Goal: Task Accomplishment & Management: Complete application form

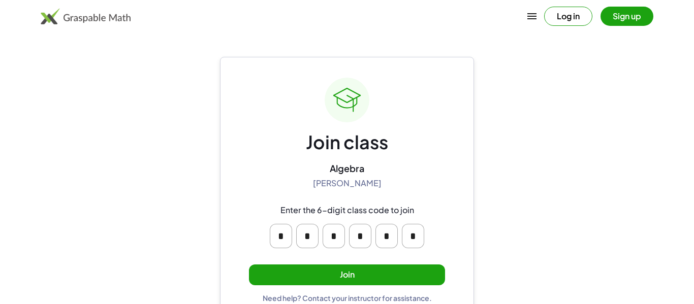
scroll to position [19, 0]
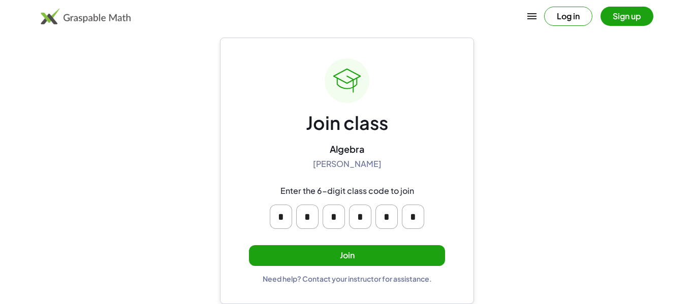
click at [372, 266] on div "Join class Algebra Robert Sikyta Enter the 6-digit class code to join * * * * *…" at bounding box center [347, 170] width 196 height 225
click at [372, 262] on button "Join" at bounding box center [347, 255] width 196 height 21
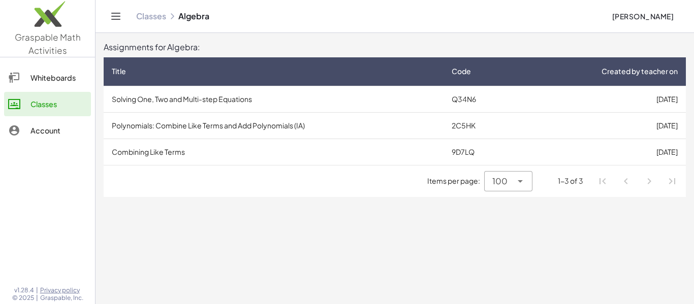
click at [292, 88] on td "Solving One, Two and Multi-step Equations" at bounding box center [274, 99] width 340 height 26
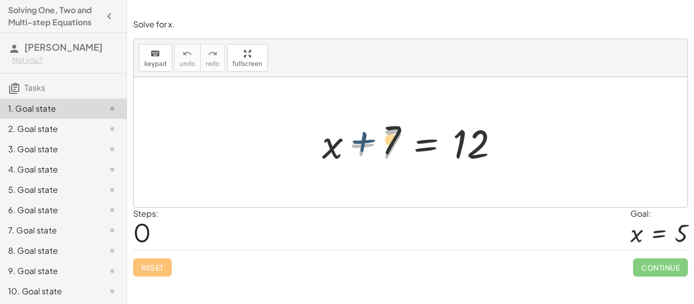
drag, startPoint x: 363, startPoint y: 153, endPoint x: 364, endPoint y: 148, distance: 5.7
click at [364, 148] on div at bounding box center [414, 142] width 194 height 52
click at [363, 150] on div at bounding box center [414, 142] width 194 height 52
click at [363, 149] on div at bounding box center [414, 142] width 194 height 52
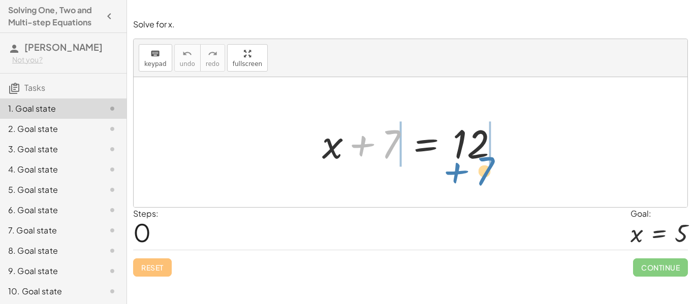
drag, startPoint x: 386, startPoint y: 156, endPoint x: 480, endPoint y: 187, distance: 99.4
click at [480, 187] on div "+ 7 + x + 7 = 12" at bounding box center [410, 142] width 553 height 130
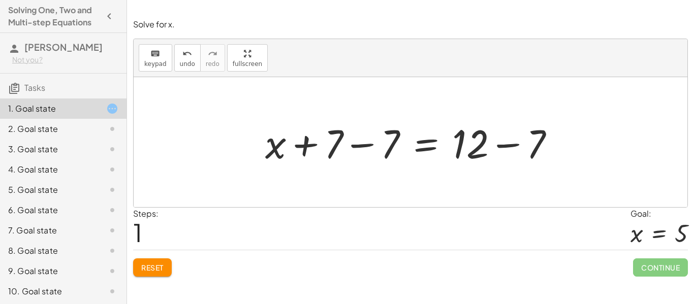
click at [355, 141] on div at bounding box center [414, 142] width 308 height 52
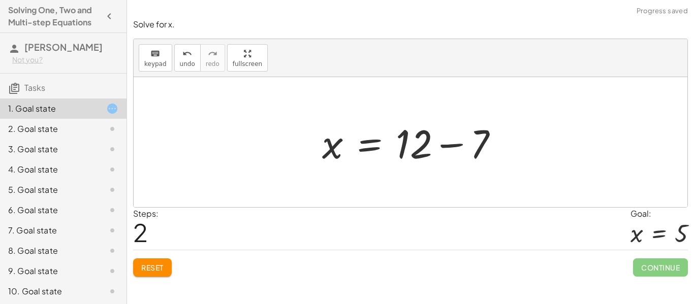
click at [449, 150] on div at bounding box center [414, 142] width 194 height 52
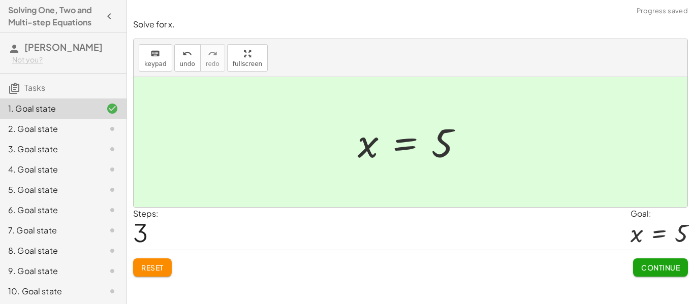
click at [660, 271] on span "Continue" at bounding box center [660, 267] width 39 height 9
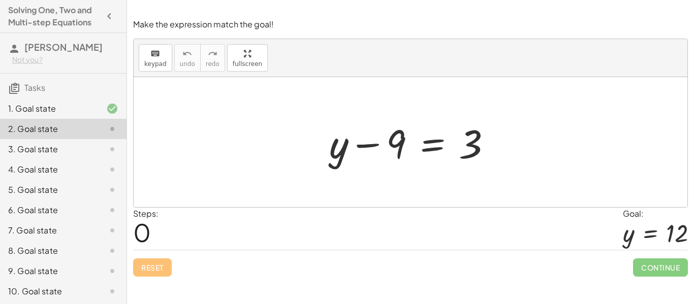
click at [377, 140] on div at bounding box center [414, 142] width 181 height 52
click at [400, 149] on div at bounding box center [414, 142] width 181 height 52
drag, startPoint x: 401, startPoint y: 150, endPoint x: 486, endPoint y: 184, distance: 92.3
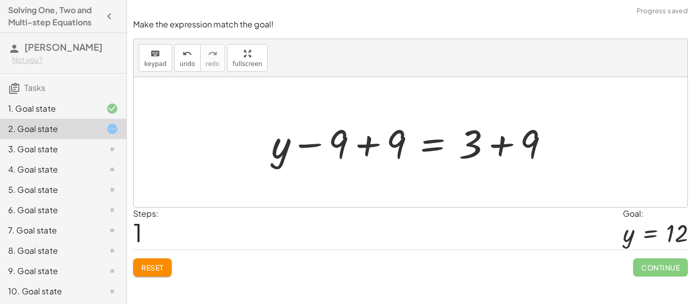
click at [369, 142] on div at bounding box center [414, 142] width 296 height 52
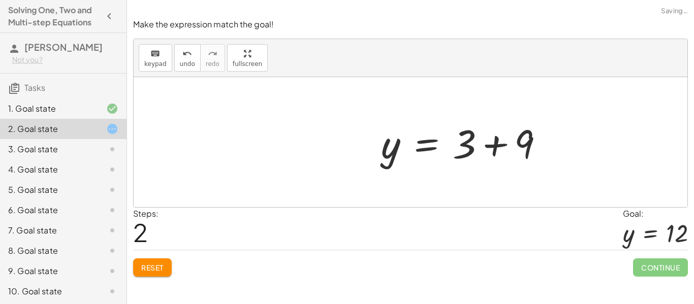
click at [498, 140] on div at bounding box center [466, 142] width 181 height 52
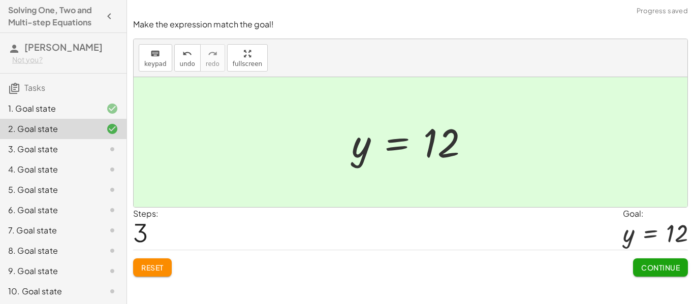
click at [656, 265] on span "Continue" at bounding box center [660, 267] width 39 height 9
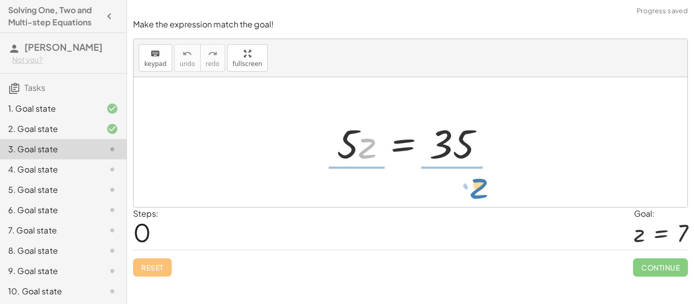
drag, startPoint x: 365, startPoint y: 154, endPoint x: 464, endPoint y: 199, distance: 108.6
click at [464, 199] on div "· z · 5 · z = 35" at bounding box center [410, 142] width 553 height 130
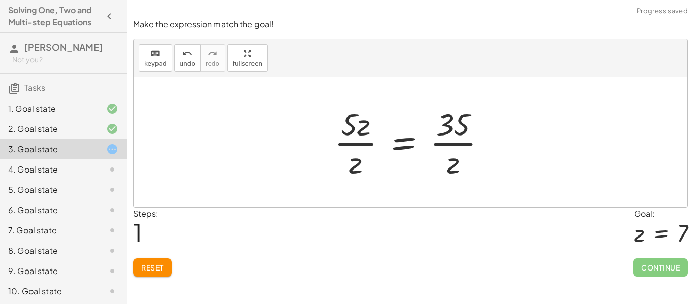
click at [359, 129] on div at bounding box center [414, 142] width 171 height 78
click at [361, 147] on div at bounding box center [414, 142] width 171 height 78
click at [452, 136] on div at bounding box center [414, 142] width 171 height 78
drag, startPoint x: 348, startPoint y: 132, endPoint x: 435, endPoint y: 161, distance: 91.0
click at [435, 161] on div at bounding box center [414, 142] width 171 height 78
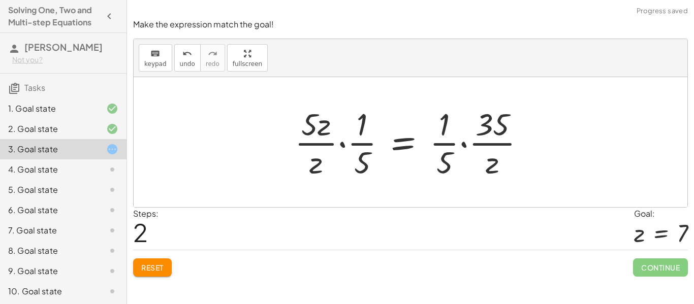
click at [446, 139] on div at bounding box center [413, 142] width 249 height 78
click at [356, 150] on div at bounding box center [413, 142] width 249 height 78
click at [179, 69] on button "undo undo" at bounding box center [187, 57] width 26 height 27
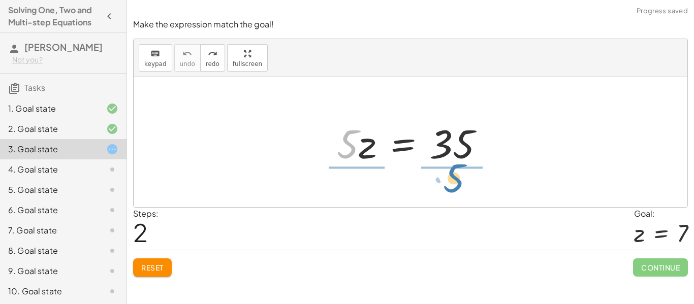
drag, startPoint x: 345, startPoint y: 141, endPoint x: 451, endPoint y: 175, distance: 111.4
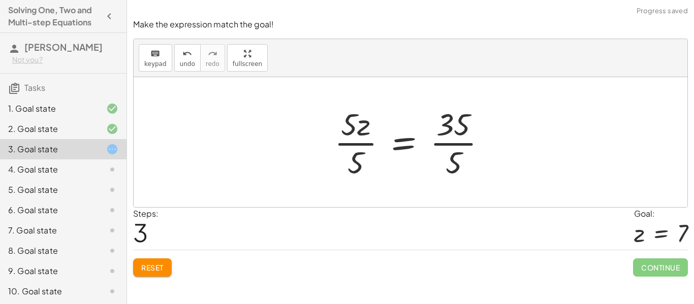
click at [356, 146] on div at bounding box center [414, 142] width 171 height 78
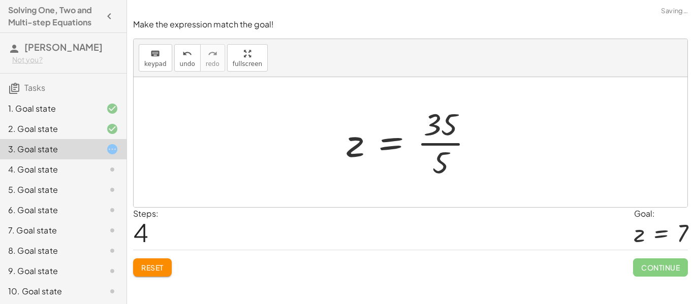
click at [437, 138] on div at bounding box center [414, 142] width 146 height 78
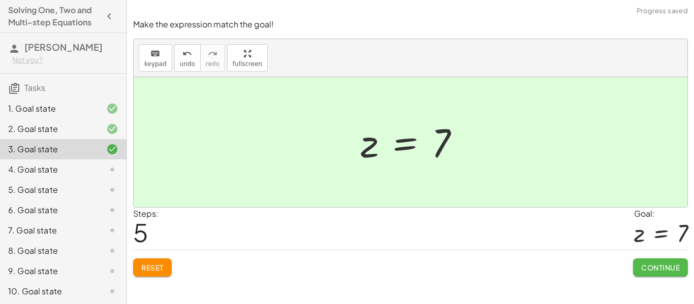
click at [652, 261] on button "Continue" at bounding box center [660, 267] width 55 height 18
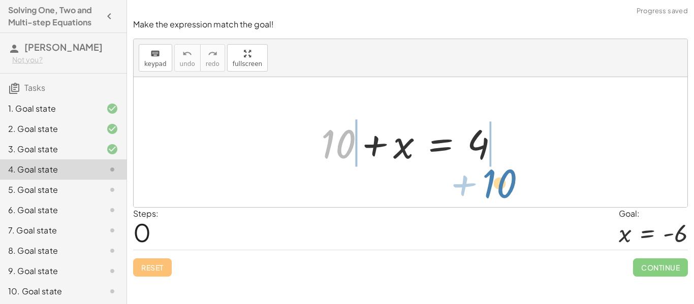
drag, startPoint x: 347, startPoint y: 151, endPoint x: 509, endPoint y: 190, distance: 166.7
click at [509, 190] on div "+ 10 + 10 + x = 4" at bounding box center [410, 142] width 553 height 130
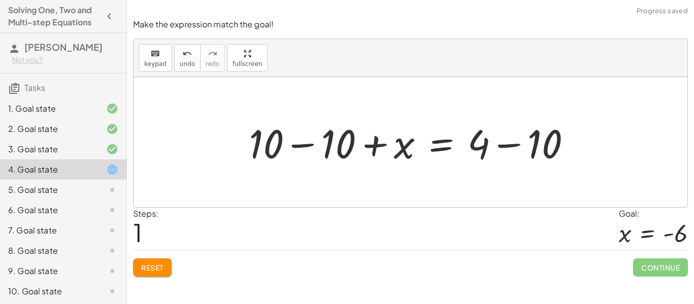
click at [297, 145] on div at bounding box center [414, 142] width 341 height 52
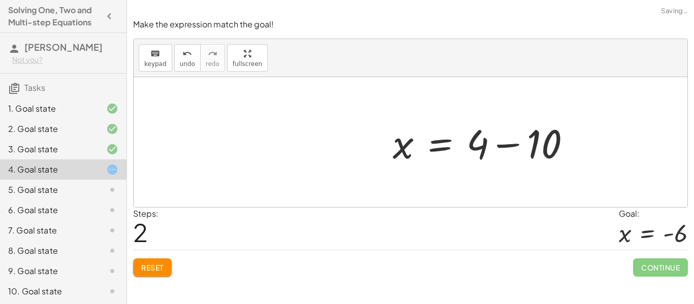
click at [516, 143] on div at bounding box center [485, 142] width 196 height 52
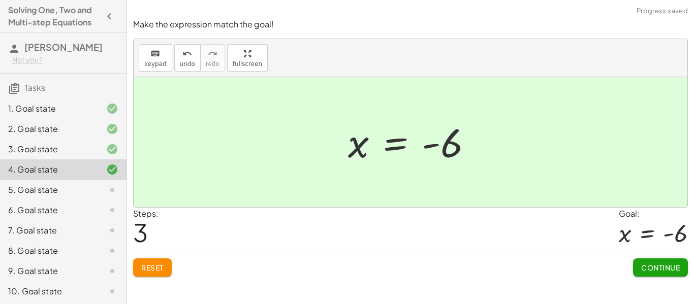
click at [658, 272] on span "Continue" at bounding box center [660, 267] width 39 height 9
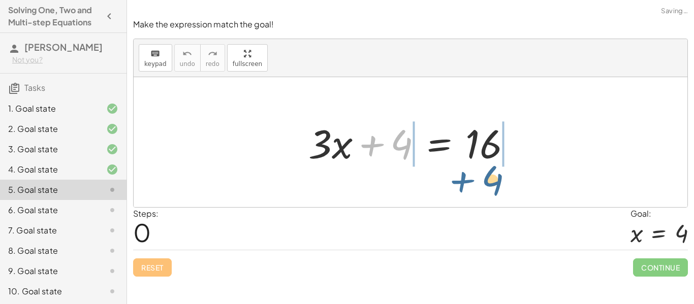
drag, startPoint x: 371, startPoint y: 145, endPoint x: 463, endPoint y: 178, distance: 97.6
click at [463, 178] on div "+ 4 + · 3 · x + 4 = 16" at bounding box center [410, 142] width 553 height 130
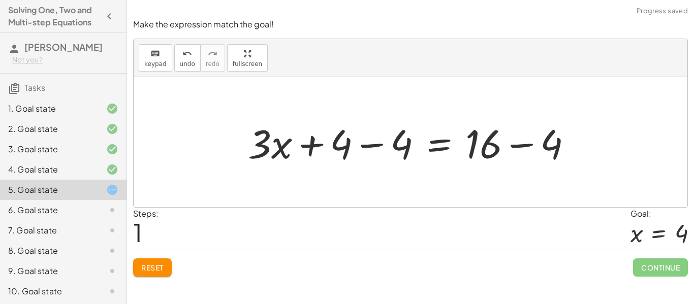
click at [511, 146] on div at bounding box center [414, 142] width 342 height 52
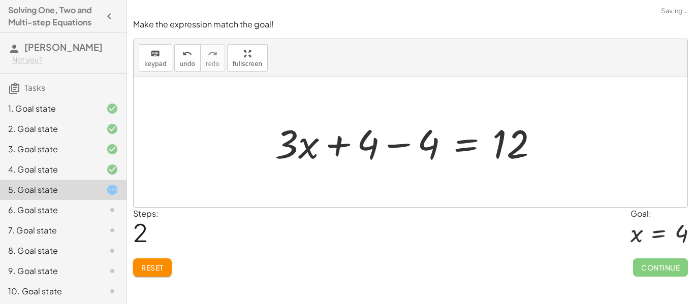
click at [372, 145] on div at bounding box center [411, 142] width 282 height 52
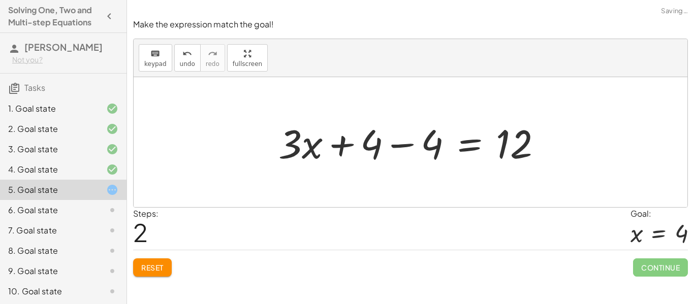
click at [398, 148] on div at bounding box center [414, 142] width 282 height 52
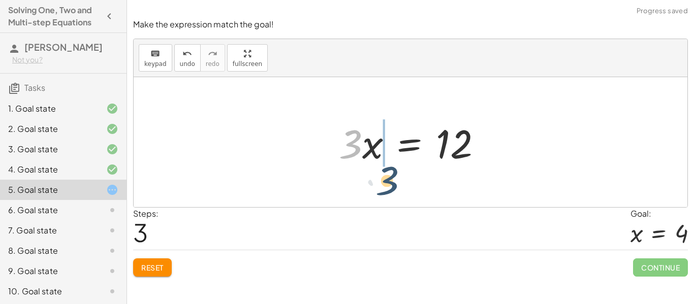
drag, startPoint x: 354, startPoint y: 152, endPoint x: 390, endPoint y: 187, distance: 49.5
click at [390, 187] on div "+ · 3 · x + 4 = 16 + · 3 · x + 4 − 4 = + 16 − 4 + · 3 · x + 4 − 4 = 12 + · 3 · …" at bounding box center [410, 142] width 553 height 130
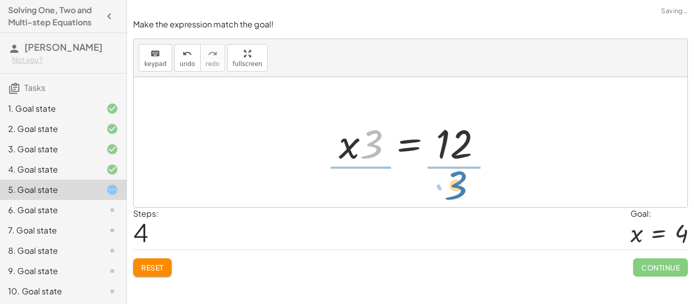
drag, startPoint x: 372, startPoint y: 151, endPoint x: 456, endPoint y: 192, distance: 93.8
click at [456, 192] on div "+ · 3 · x + 4 = 16 + · 3 · x + 4 − 4 = + 16 − 4 + · 3 · x + 4 − 4 = 12 + · 3 · …" at bounding box center [410, 142] width 553 height 130
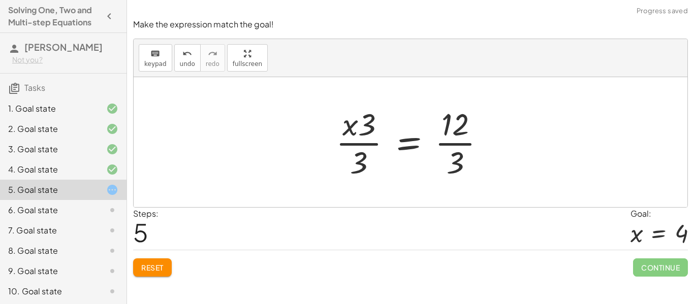
click at [459, 153] on div at bounding box center [415, 142] width 168 height 78
click at [377, 140] on div at bounding box center [405, 142] width 149 height 78
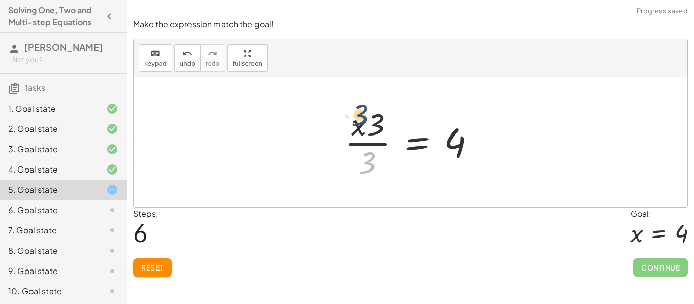
drag, startPoint x: 368, startPoint y: 155, endPoint x: 358, endPoint y: 108, distance: 48.2
click at [358, 108] on div at bounding box center [413, 142] width 149 height 78
drag, startPoint x: 374, startPoint y: 131, endPoint x: 339, endPoint y: 127, distance: 35.3
click at [339, 127] on div at bounding box center [413, 142] width 149 height 78
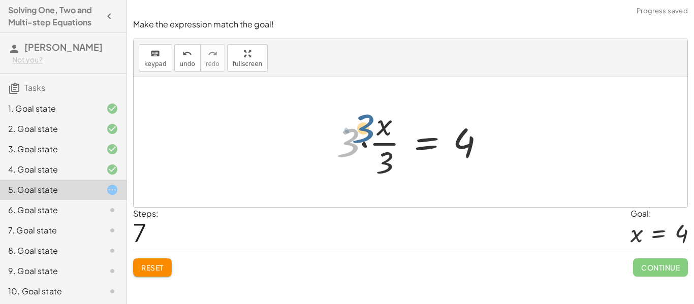
drag, startPoint x: 349, startPoint y: 142, endPoint x: 366, endPoint y: 129, distance: 21.0
click at [366, 129] on div at bounding box center [414, 142] width 167 height 78
click at [189, 62] on span "undo" at bounding box center [187, 63] width 15 height 7
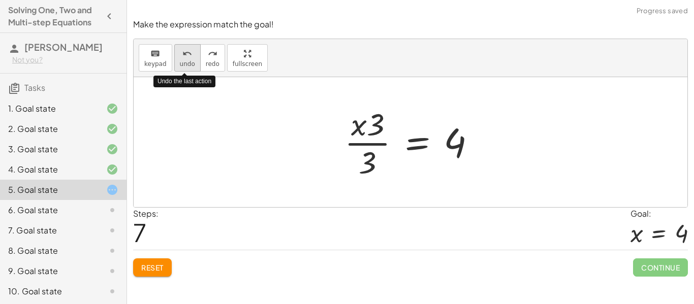
click at [189, 62] on span "undo" at bounding box center [187, 63] width 15 height 7
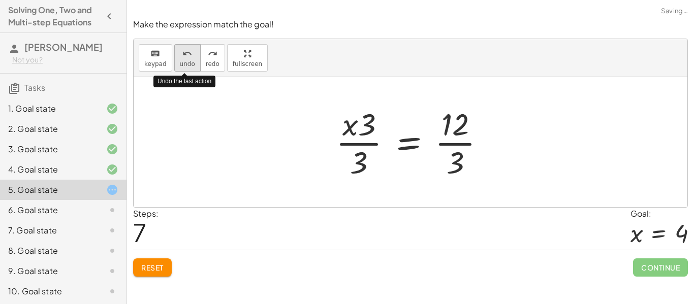
click at [189, 62] on span "undo" at bounding box center [187, 63] width 15 height 7
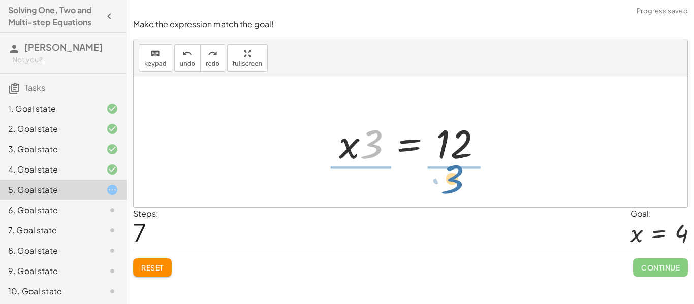
drag, startPoint x: 374, startPoint y: 144, endPoint x: 453, endPoint y: 178, distance: 86.2
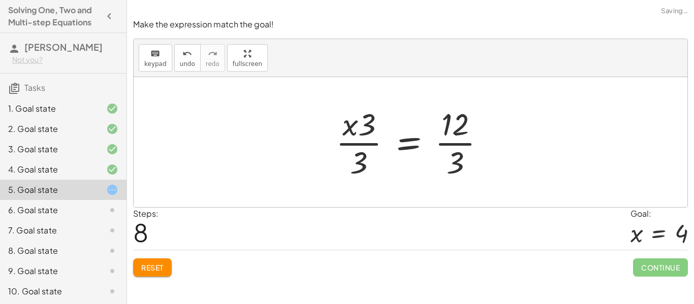
click at [354, 140] on div at bounding box center [415, 142] width 168 height 78
click at [351, 125] on div at bounding box center [415, 142] width 168 height 78
drag, startPoint x: 365, startPoint y: 127, endPoint x: 332, endPoint y: 125, distance: 33.1
click at [332, 125] on div at bounding box center [415, 142] width 168 height 78
click at [335, 131] on div at bounding box center [405, 142] width 184 height 78
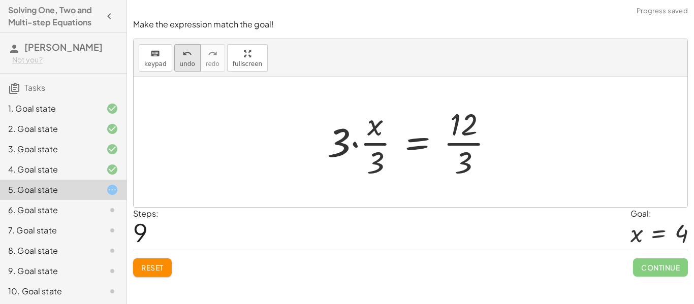
click at [174, 61] on button "undo undo" at bounding box center [187, 57] width 26 height 27
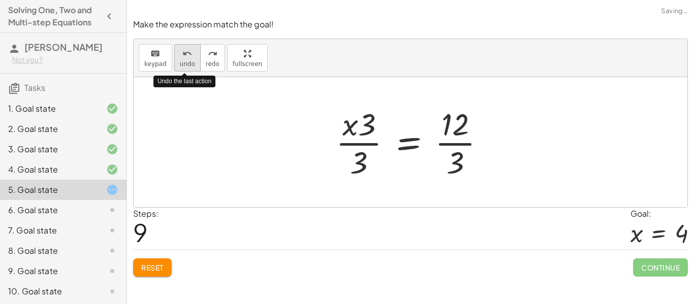
click at [174, 61] on button "undo undo" at bounding box center [187, 57] width 26 height 27
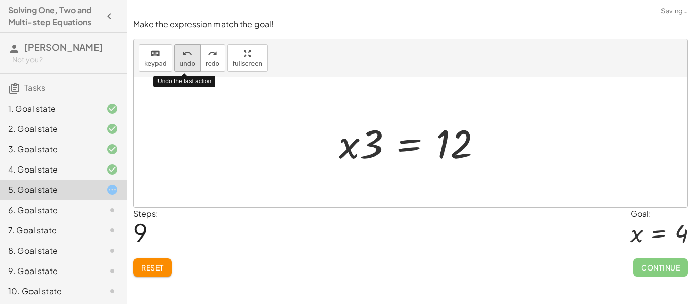
click at [174, 61] on button "undo undo" at bounding box center [187, 57] width 26 height 27
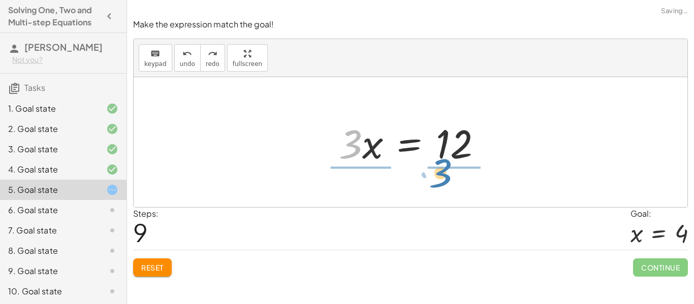
drag, startPoint x: 358, startPoint y: 146, endPoint x: 452, endPoint y: 171, distance: 96.8
click at [452, 171] on div "+ · 3 · x + 4 = 16 + · 3 · x + 4 − 4 = + 16 − 4 + · 3 · x + 4 − 4 = 12 + · 3 · …" at bounding box center [410, 142] width 553 height 130
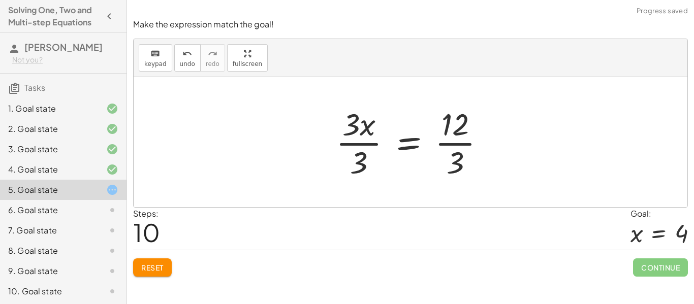
click at [370, 152] on div at bounding box center [415, 142] width 168 height 78
click at [447, 139] on div at bounding box center [427, 142] width 142 height 78
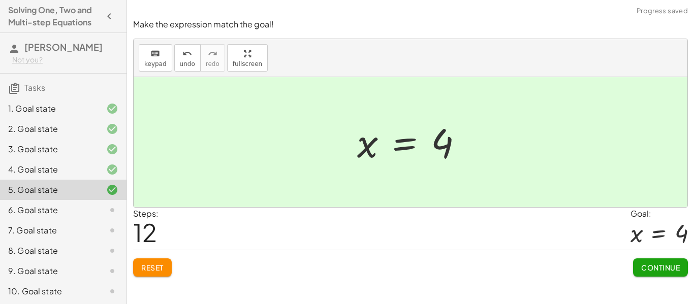
click at [663, 266] on span "Continue" at bounding box center [660, 267] width 39 height 9
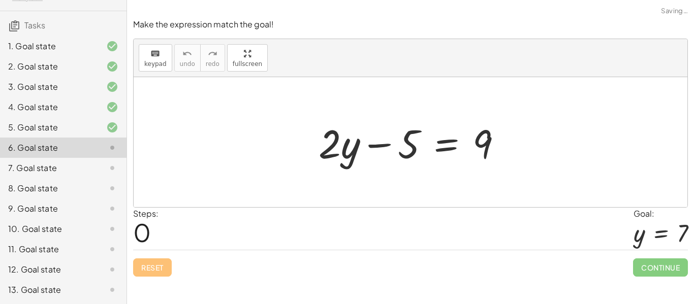
scroll to position [56, 0]
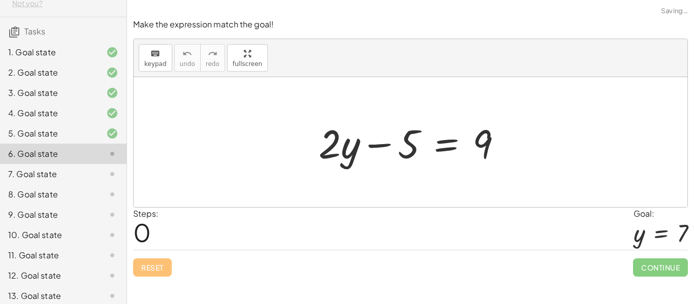
click at [83, 270] on div "12. Goal state" at bounding box center [49, 276] width 82 height 12
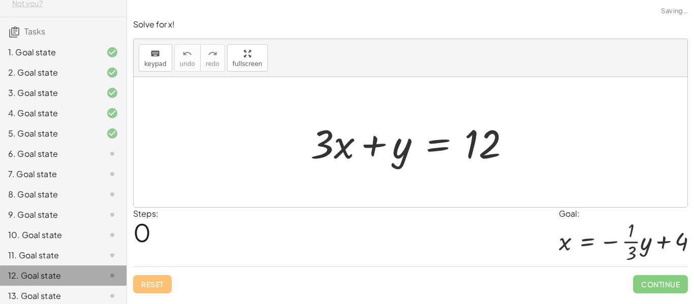
scroll to position [62, 0]
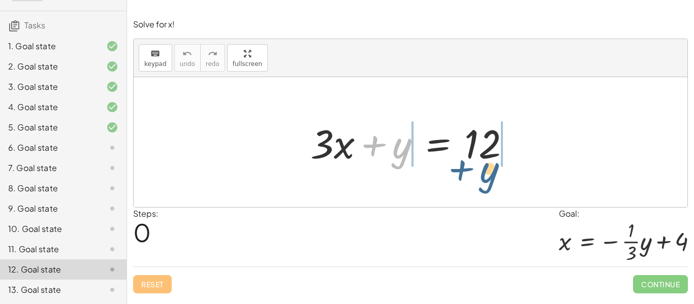
drag, startPoint x: 399, startPoint y: 152, endPoint x: 493, endPoint y: 176, distance: 97.4
click at [493, 176] on div "+ y + · 3 · x + y = 12" at bounding box center [410, 142] width 553 height 130
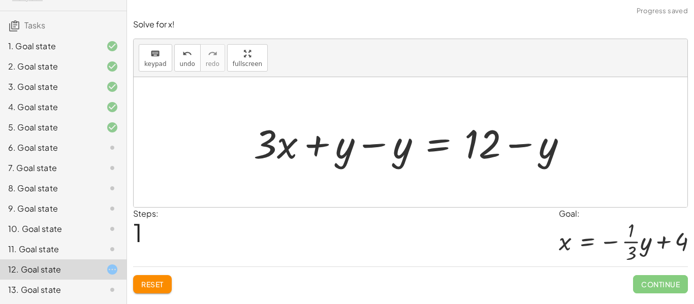
click at [371, 148] on div at bounding box center [414, 142] width 332 height 52
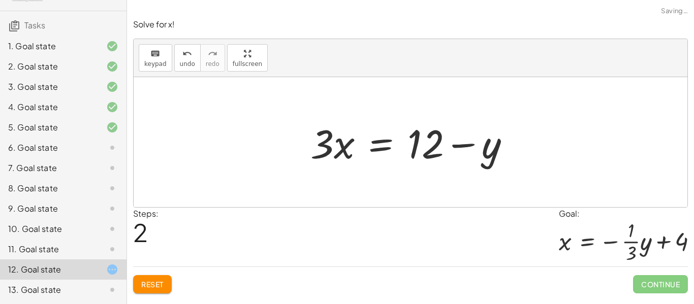
click at [459, 140] on div at bounding box center [414, 142] width 218 height 52
drag, startPoint x: 338, startPoint y: 156, endPoint x: 335, endPoint y: 146, distance: 10.8
click at [335, 146] on div at bounding box center [414, 142] width 218 height 52
drag, startPoint x: 325, startPoint y: 157, endPoint x: 435, endPoint y: 198, distance: 116.5
click at [435, 198] on div "+ · 3 · x + y = 12 + · 3 · x + y − y = + 12 − y + · 3 · x + 0 = + 12 − y · 3 · …" at bounding box center [410, 142] width 553 height 130
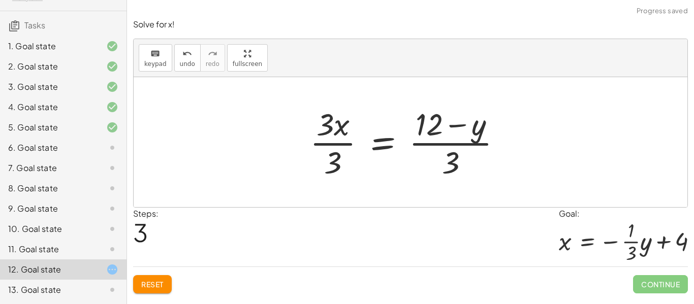
click at [442, 142] on div at bounding box center [410, 142] width 210 height 78
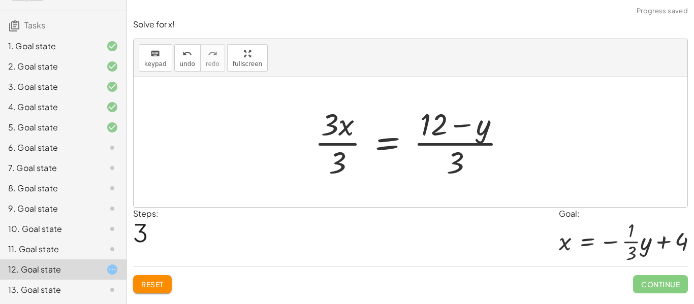
drag, startPoint x: 454, startPoint y: 171, endPoint x: 453, endPoint y: 165, distance: 6.7
click at [453, 165] on div at bounding box center [414, 142] width 210 height 78
click at [333, 137] on div at bounding box center [414, 142] width 210 height 78
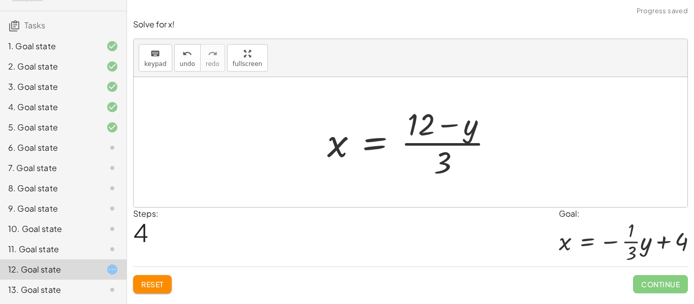
click at [440, 137] on div at bounding box center [414, 142] width 185 height 78
drag, startPoint x: 444, startPoint y: 163, endPoint x: 426, endPoint y: 160, distance: 17.5
click at [426, 160] on div at bounding box center [414, 142] width 185 height 78
click at [425, 116] on div at bounding box center [414, 142] width 185 height 78
click at [442, 160] on div at bounding box center [414, 142] width 185 height 78
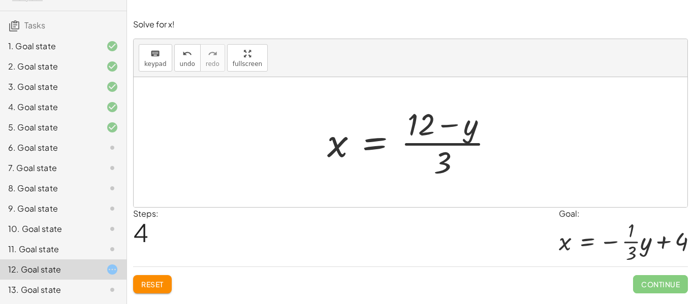
click at [455, 125] on div at bounding box center [414, 142] width 185 height 78
click at [448, 159] on div at bounding box center [414, 142] width 185 height 78
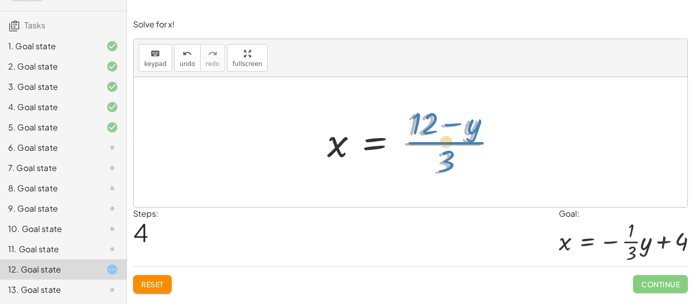
drag, startPoint x: 441, startPoint y: 140, endPoint x: 444, endPoint y: 145, distance: 5.5
click at [444, 145] on div at bounding box center [414, 142] width 185 height 78
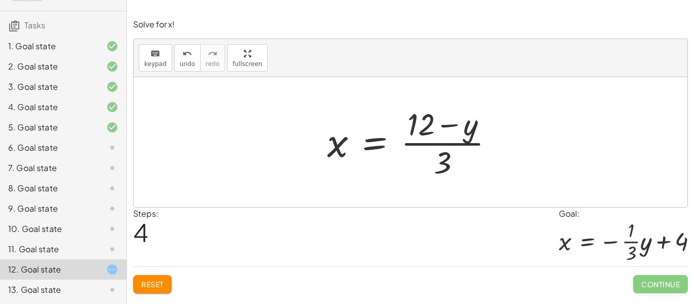
click at [418, 133] on div at bounding box center [414, 142] width 185 height 78
drag, startPoint x: 455, startPoint y: 130, endPoint x: 410, endPoint y: 134, distance: 45.3
click at [410, 134] on div at bounding box center [414, 142] width 185 height 78
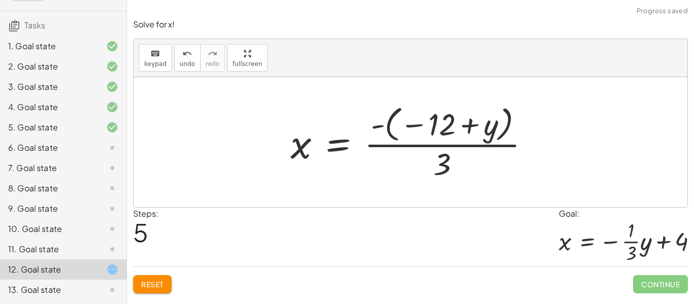
click at [482, 127] on div at bounding box center [413, 142] width 257 height 81
click at [468, 126] on div at bounding box center [413, 142] width 257 height 81
click at [447, 173] on div at bounding box center [413, 142] width 257 height 81
click at [382, 123] on div at bounding box center [413, 142] width 257 height 81
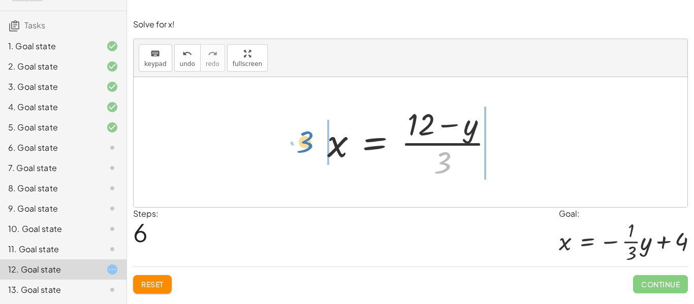
drag, startPoint x: 444, startPoint y: 158, endPoint x: 306, endPoint y: 138, distance: 139.2
click at [322, 138] on div at bounding box center [414, 142] width 185 height 78
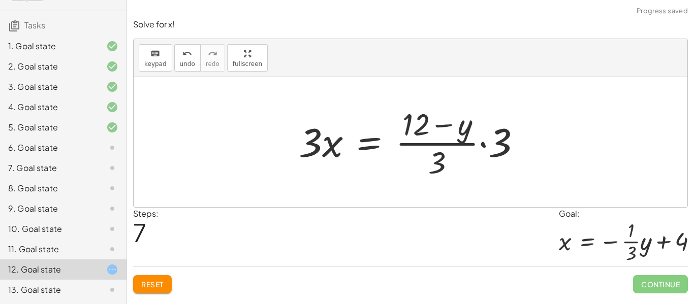
click at [503, 141] on div at bounding box center [413, 142] width 241 height 78
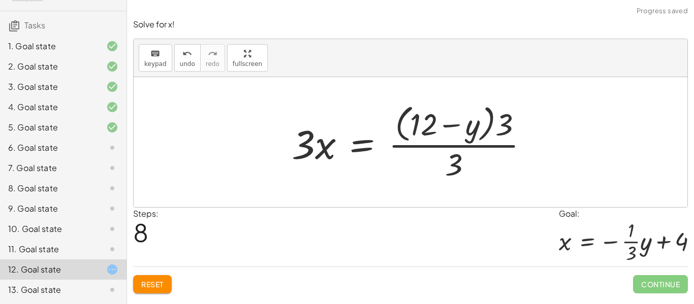
click at [501, 119] on div at bounding box center [413, 142] width 255 height 83
click at [461, 158] on div at bounding box center [413, 142] width 255 height 83
click at [458, 141] on div at bounding box center [413, 142] width 255 height 83
click at [458, 127] on div at bounding box center [413, 142] width 255 height 83
click at [184, 58] on icon "undo" at bounding box center [187, 54] width 10 height 12
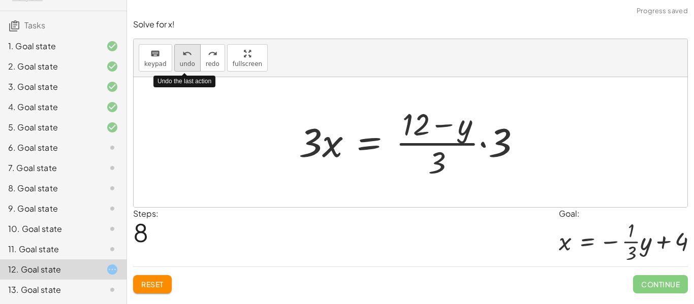
click at [184, 58] on icon "undo" at bounding box center [187, 54] width 10 height 12
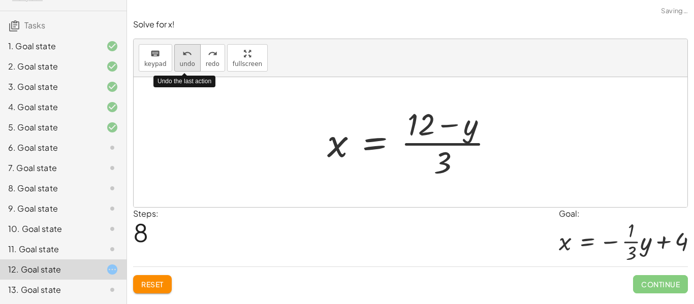
click at [184, 58] on icon "undo" at bounding box center [187, 54] width 10 height 12
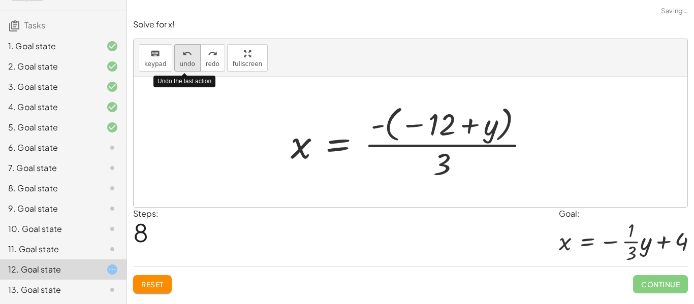
click at [184, 58] on icon "undo" at bounding box center [187, 54] width 10 height 12
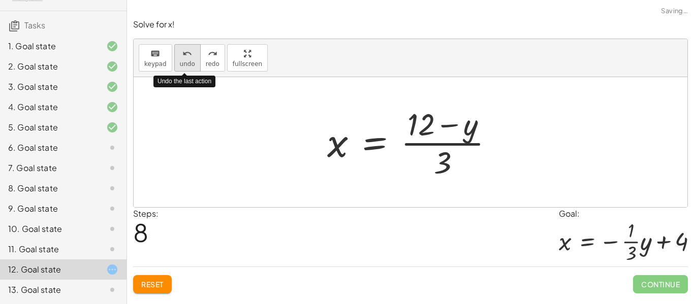
click at [184, 58] on icon "undo" at bounding box center [187, 54] width 10 height 12
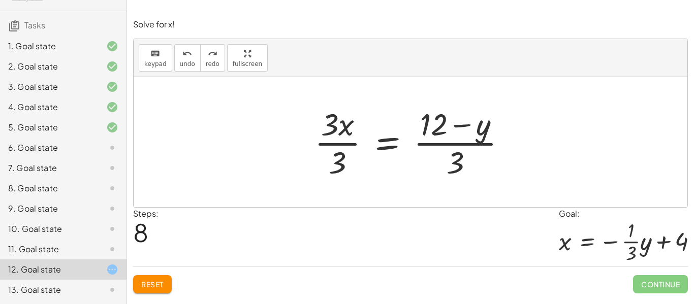
click at [323, 122] on div at bounding box center [414, 142] width 210 height 78
click at [336, 148] on div at bounding box center [414, 142] width 210 height 78
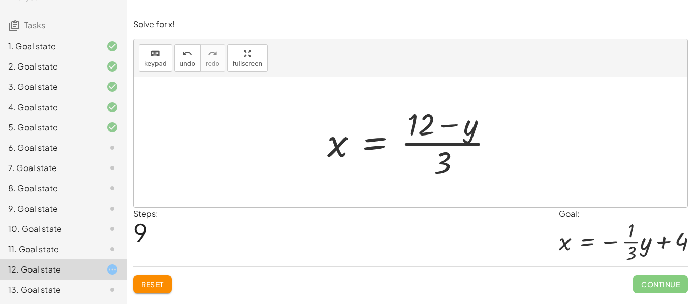
click at [152, 282] on span "Reset" at bounding box center [152, 284] width 22 height 9
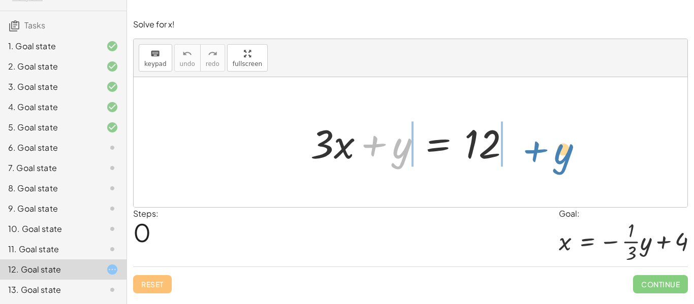
drag, startPoint x: 402, startPoint y: 153, endPoint x: 562, endPoint y: 157, distance: 160.0
click at [562, 157] on div "+ y + · 3 · x + y = 12" at bounding box center [410, 142] width 553 height 130
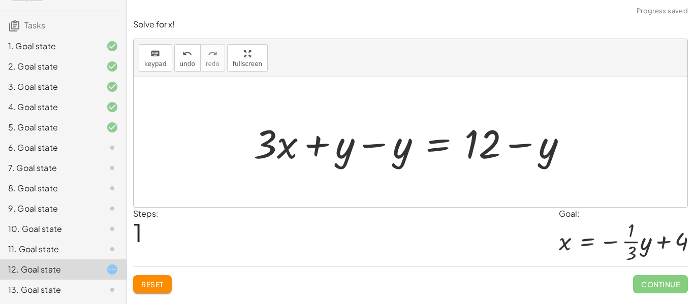
click at [367, 143] on div at bounding box center [414, 142] width 332 height 52
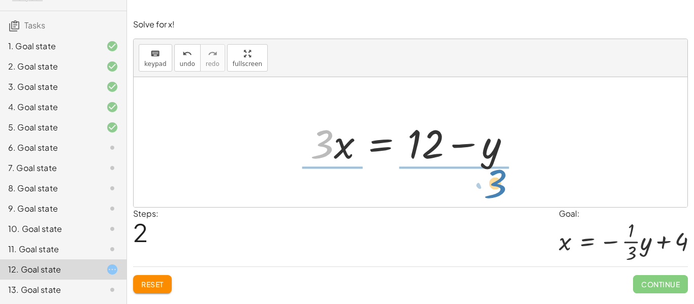
drag, startPoint x: 323, startPoint y: 153, endPoint x: 496, endPoint y: 191, distance: 176.8
click at [496, 191] on div "+ · 3 · x + y = 12 + · 3 · x + y − y = + 12 − y + · 3 · x + 0 = + 12 − y · 3 · …" at bounding box center [410, 142] width 553 height 130
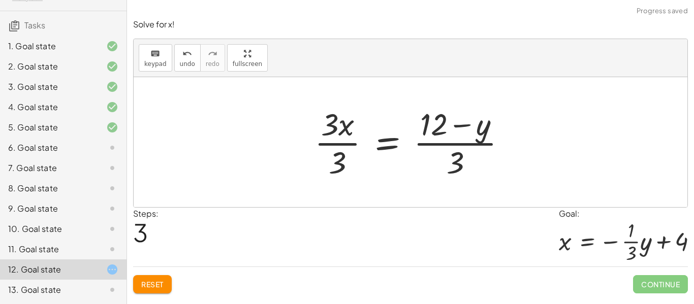
click at [432, 132] on div at bounding box center [414, 142] width 210 height 78
click at [456, 105] on div at bounding box center [414, 142] width 210 height 78
click at [453, 144] on div at bounding box center [414, 142] width 210 height 78
click at [341, 169] on div at bounding box center [414, 142] width 210 height 78
click at [341, 166] on div at bounding box center [414, 142] width 210 height 78
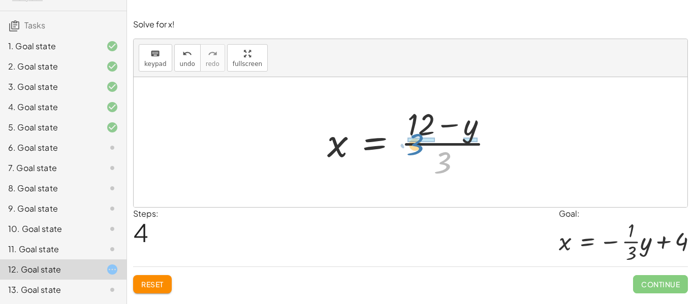
drag, startPoint x: 447, startPoint y: 157, endPoint x: 419, endPoint y: 139, distance: 33.0
click at [419, 139] on div at bounding box center [414, 142] width 185 height 78
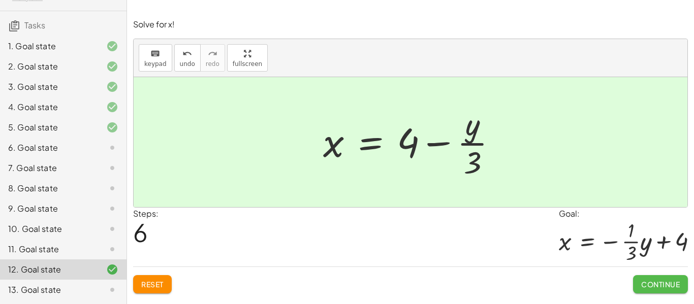
click at [650, 277] on button "Continue" at bounding box center [660, 284] width 55 height 18
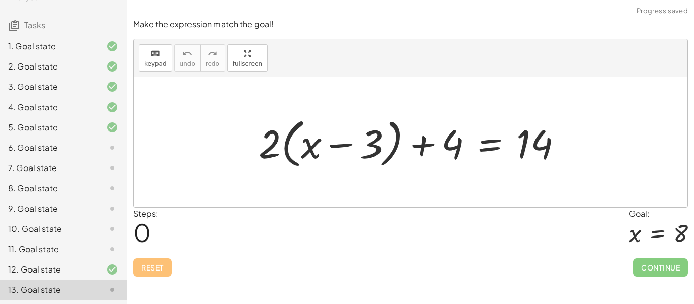
click at [112, 152] on icon at bounding box center [112, 148] width 12 height 12
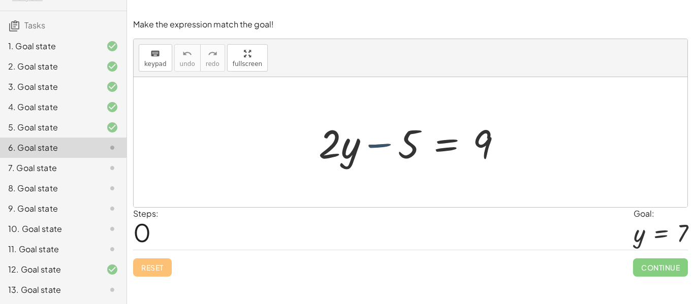
click at [381, 148] on div at bounding box center [414, 142] width 202 height 52
drag, startPoint x: 381, startPoint y: 149, endPoint x: 461, endPoint y: 179, distance: 85.3
click at [461, 179] on div "− 5 + · 2 · y − 5 = 9" at bounding box center [410, 142] width 553 height 130
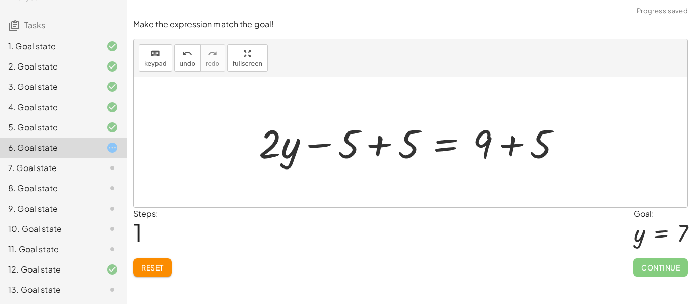
click at [375, 155] on div at bounding box center [413, 142] width 321 height 52
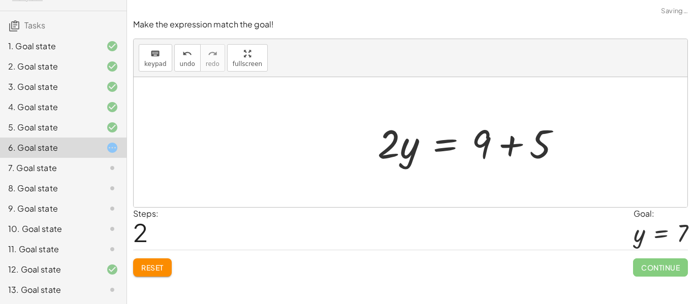
click at [508, 151] on div at bounding box center [473, 142] width 202 height 52
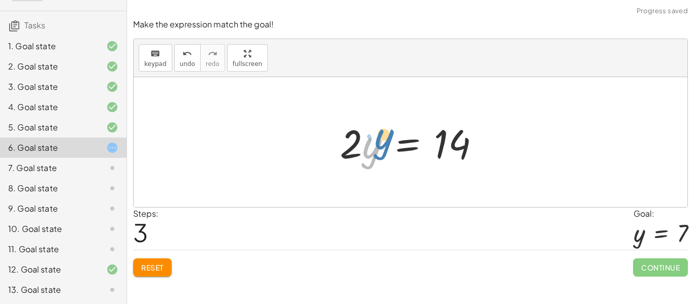
drag, startPoint x: 371, startPoint y: 150, endPoint x: 383, endPoint y: 141, distance: 14.9
click at [383, 141] on div at bounding box center [414, 142] width 158 height 52
click at [357, 156] on div at bounding box center [414, 142] width 158 height 52
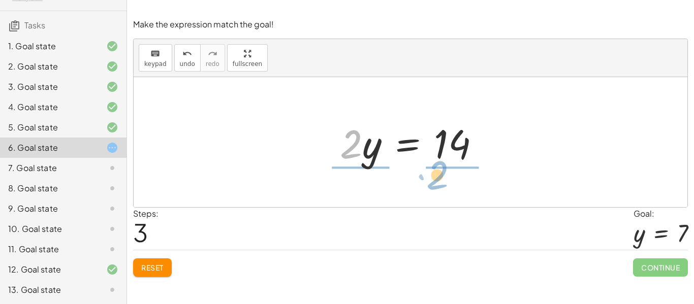
drag, startPoint x: 357, startPoint y: 155, endPoint x: 443, endPoint y: 183, distance: 89.9
click at [443, 183] on div "+ · 2 · y − 5 = 9 + · 2 · y − 5 + 5 = + 9 + 5 + · 2 · y + 0 = + 9 + 5 · 2 · y =…" at bounding box center [410, 142] width 553 height 130
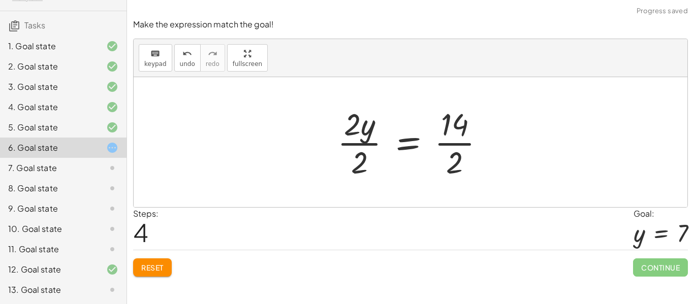
click at [368, 145] on div at bounding box center [415, 142] width 166 height 78
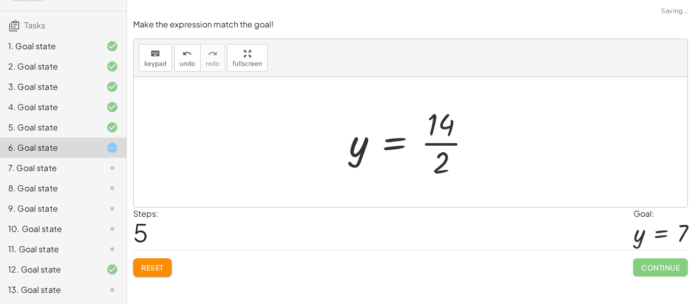
click at [443, 150] on div at bounding box center [414, 142] width 140 height 78
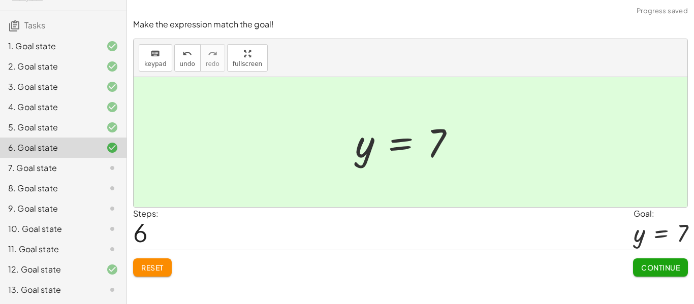
click at [631, 276] on div "Reset Continue" at bounding box center [410, 263] width 554 height 27
click at [653, 274] on button "Continue" at bounding box center [660, 267] width 55 height 18
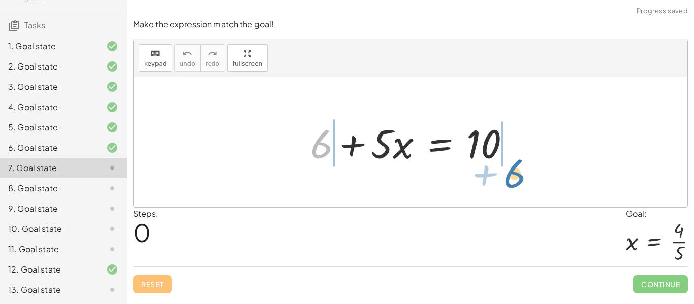
drag, startPoint x: 314, startPoint y: 153, endPoint x: 507, endPoint y: 183, distance: 195.2
click at [507, 183] on div "+ 6 + 6 + · 5 · x = 10" at bounding box center [410, 142] width 553 height 130
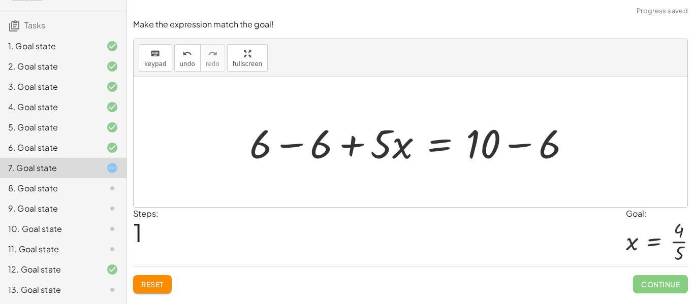
click at [313, 146] on div at bounding box center [413, 142] width 339 height 52
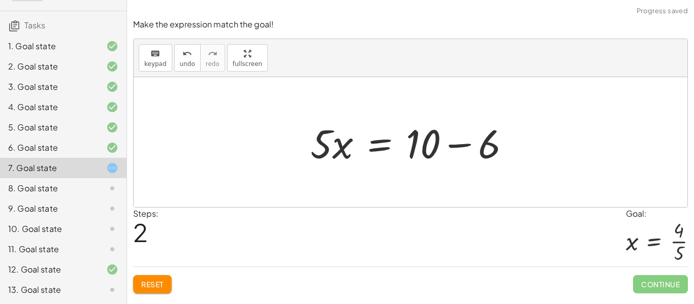
click at [455, 141] on div at bounding box center [414, 142] width 218 height 52
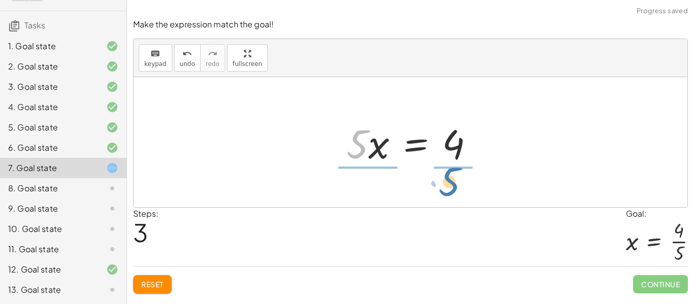
drag, startPoint x: 362, startPoint y: 155, endPoint x: 454, endPoint y: 193, distance: 99.3
click at [454, 193] on div "+ 6 + · 5 · x = 10 + 6 − 6 + · 5 · x = + 10 − 6 + 0 + · 5 · x = + 10 − 6 · 5 · …" at bounding box center [410, 142] width 553 height 130
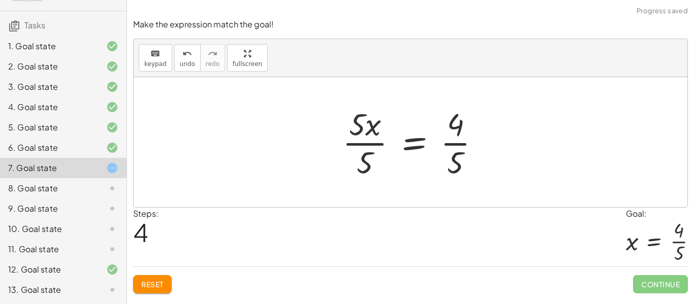
click at [370, 137] on div at bounding box center [415, 142] width 156 height 78
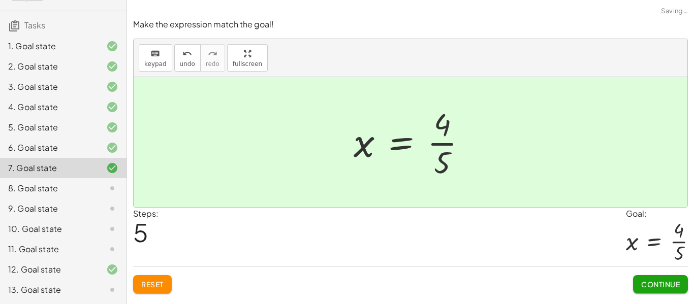
click at [665, 286] on span "Continue" at bounding box center [660, 284] width 39 height 9
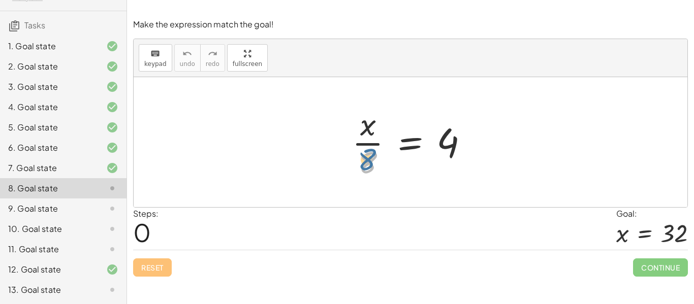
drag, startPoint x: 371, startPoint y: 159, endPoint x: 368, endPoint y: 151, distance: 8.2
click at [368, 151] on div at bounding box center [414, 142] width 135 height 78
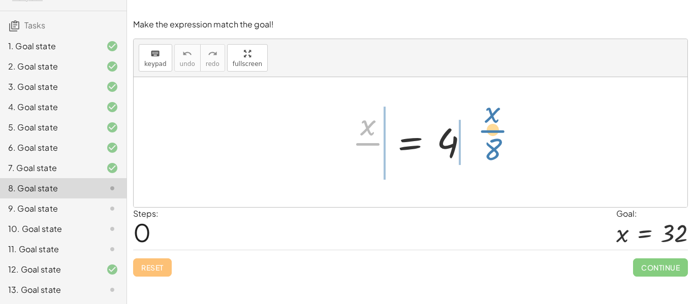
drag, startPoint x: 368, startPoint y: 151, endPoint x: 488, endPoint y: 136, distance: 120.8
click at [488, 136] on div "· x · x · 8 = 4" at bounding box center [410, 142] width 553 height 130
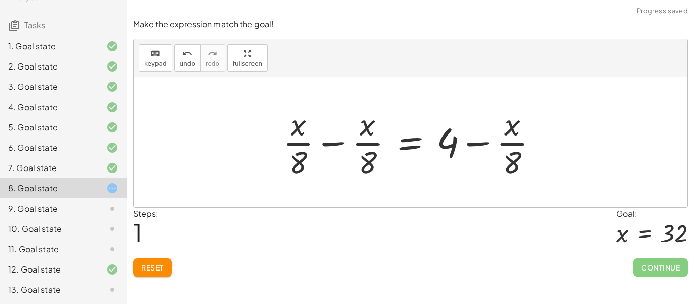
click at [336, 141] on div at bounding box center [414, 142] width 274 height 78
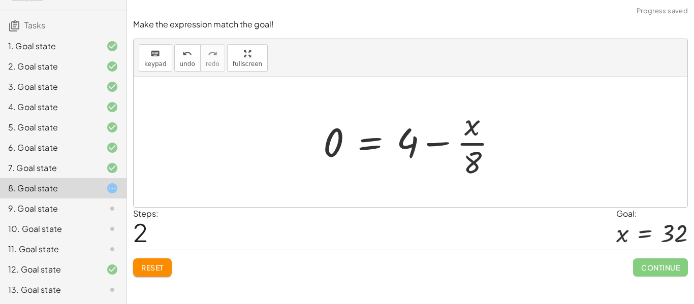
click at [436, 142] on div at bounding box center [414, 142] width 193 height 78
drag, startPoint x: 470, startPoint y: 159, endPoint x: 454, endPoint y: 140, distance: 24.9
click at [454, 140] on div at bounding box center [414, 142] width 193 height 78
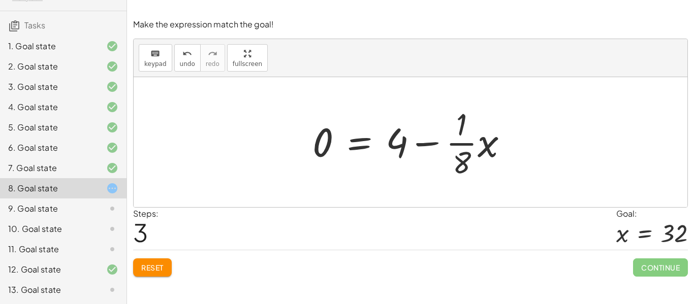
click at [168, 271] on button "Reset" at bounding box center [152, 267] width 39 height 18
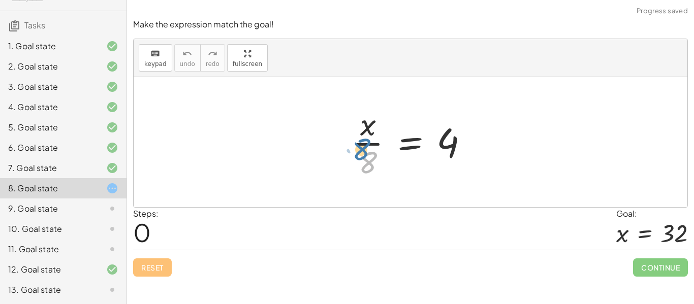
drag, startPoint x: 377, startPoint y: 178, endPoint x: 371, endPoint y: 165, distance: 14.8
click at [371, 165] on div at bounding box center [414, 142] width 135 height 78
drag, startPoint x: 374, startPoint y: 166, endPoint x: 486, endPoint y: 156, distance: 112.6
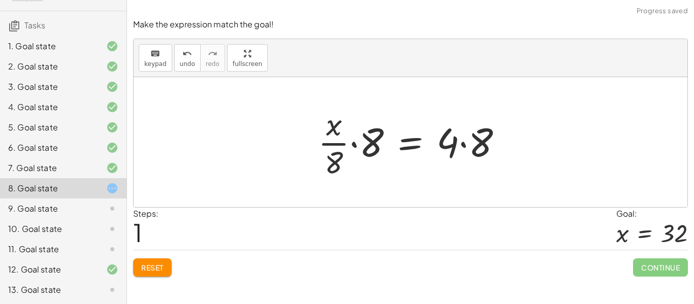
click at [355, 135] on div at bounding box center [414, 142] width 203 height 78
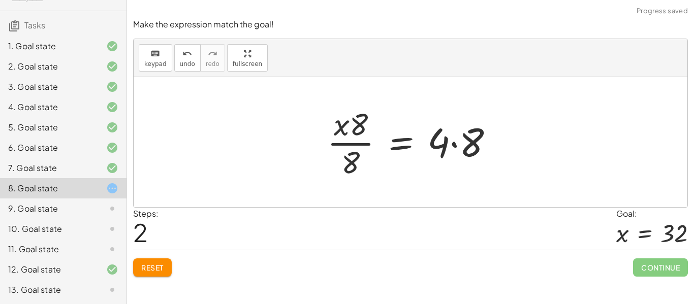
click at [453, 142] on div at bounding box center [414, 142] width 184 height 78
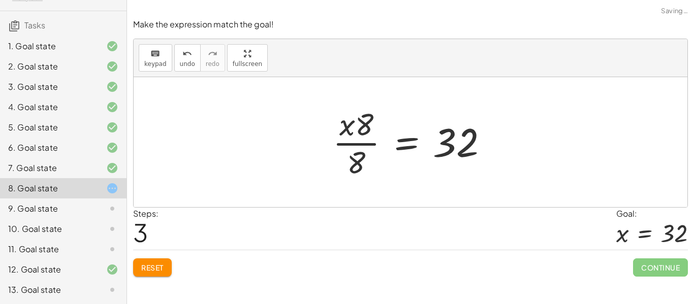
click at [356, 148] on div at bounding box center [413, 142] width 173 height 78
drag, startPoint x: 357, startPoint y: 153, endPoint x: 367, endPoint y: 114, distance: 40.8
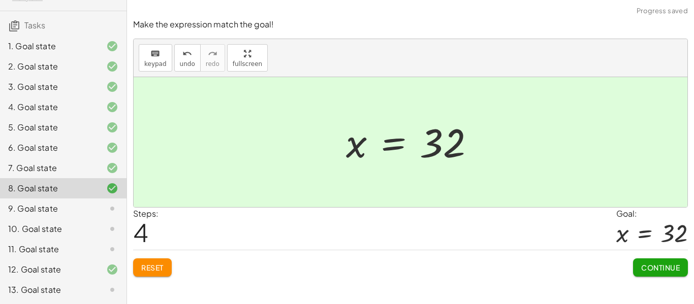
click at [633, 268] on button "Continue" at bounding box center [660, 267] width 55 height 18
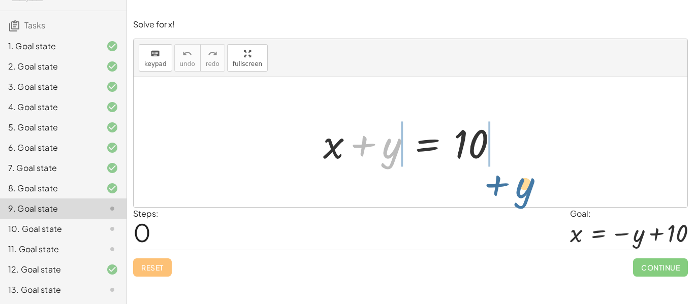
drag, startPoint x: 385, startPoint y: 152, endPoint x: 518, endPoint y: 189, distance: 138.2
click at [518, 189] on div "+ y + x + y = 10" at bounding box center [410, 142] width 553 height 130
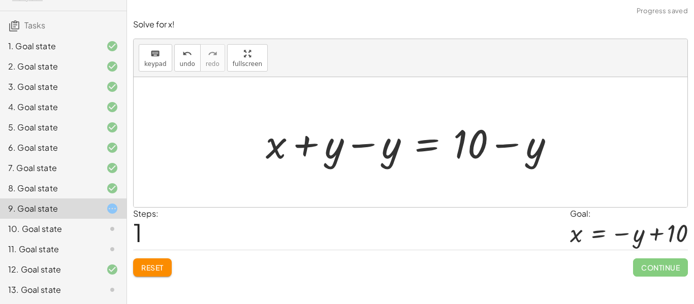
click at [349, 137] on div at bounding box center [413, 142] width 307 height 52
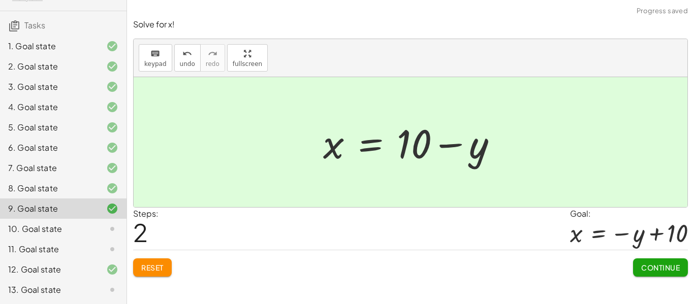
click at [667, 276] on button "Continue" at bounding box center [660, 267] width 55 height 18
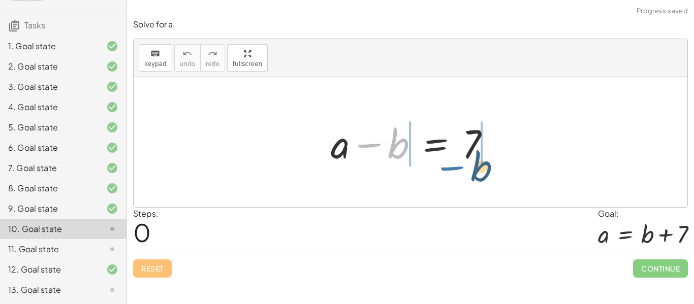
drag, startPoint x: 360, startPoint y: 149, endPoint x: 451, endPoint y: 167, distance: 93.1
click at [451, 167] on div at bounding box center [414, 142] width 178 height 52
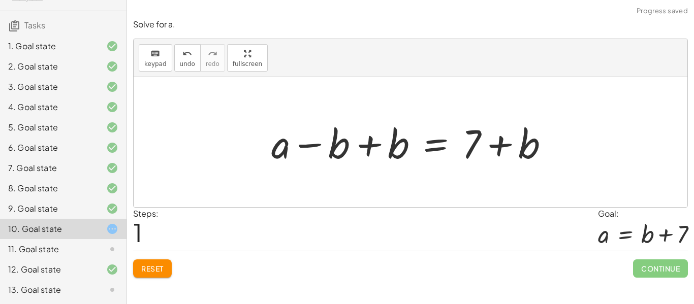
click at [366, 135] on div at bounding box center [414, 142] width 296 height 52
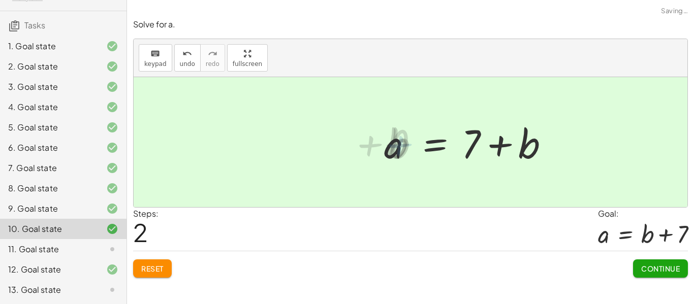
click at [498, 145] on div at bounding box center [473, 142] width 178 height 52
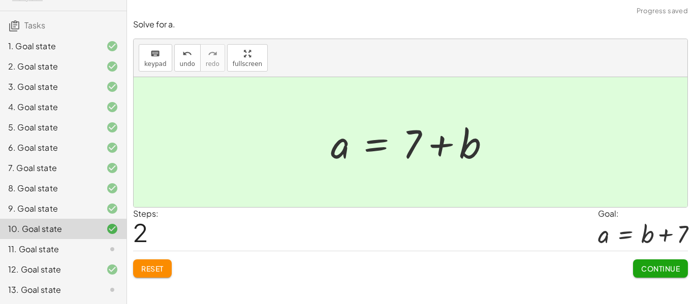
click at [665, 271] on span "Continue" at bounding box center [660, 268] width 39 height 9
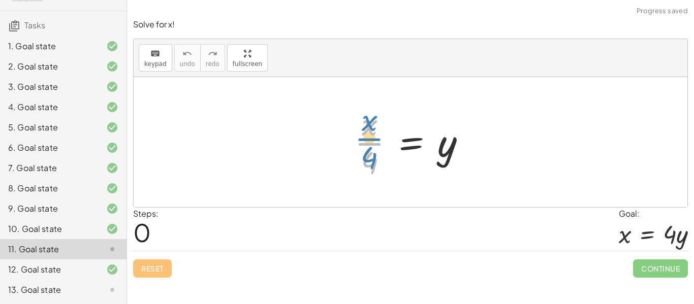
drag, startPoint x: 370, startPoint y: 139, endPoint x: 369, endPoint y: 134, distance: 5.7
click at [369, 134] on div at bounding box center [413, 142] width 129 height 78
drag, startPoint x: 372, startPoint y: 162, endPoint x: 507, endPoint y: 169, distance: 135.7
drag, startPoint x: 357, startPoint y: 167, endPoint x: 454, endPoint y: 179, distance: 97.3
click at [454, 179] on div at bounding box center [413, 142] width 129 height 78
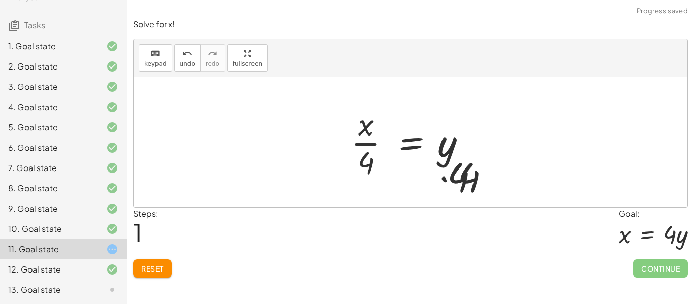
click at [454, 179] on div at bounding box center [409, 142] width 184 height 78
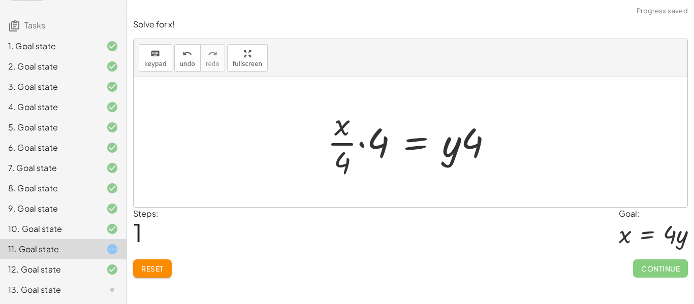
click at [362, 142] on div at bounding box center [414, 142] width 184 height 78
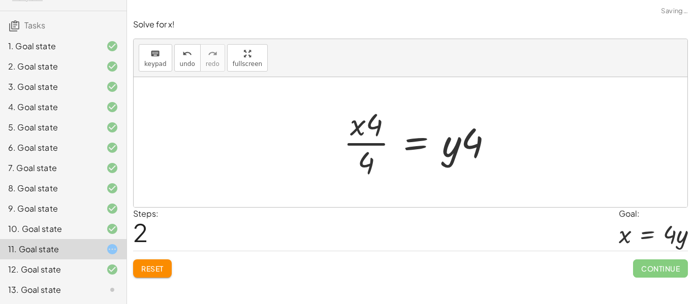
click at [458, 141] on div at bounding box center [422, 142] width 168 height 78
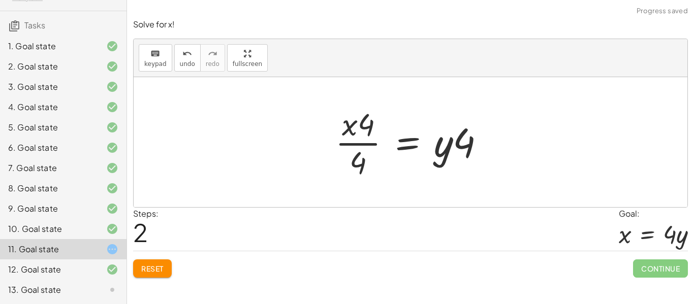
click at [461, 158] on div at bounding box center [414, 142] width 168 height 78
click at [361, 132] on div at bounding box center [414, 142] width 168 height 78
click at [361, 144] on div at bounding box center [414, 142] width 168 height 78
click at [181, 67] on span "undo" at bounding box center [187, 63] width 15 height 7
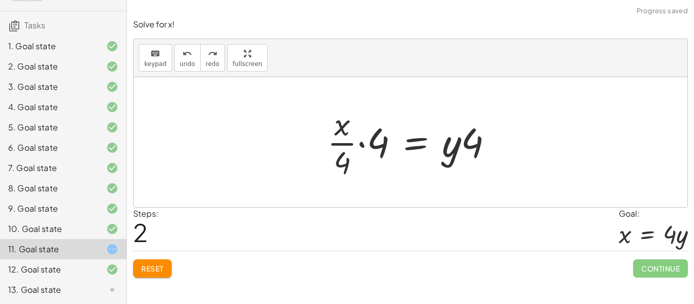
click at [363, 143] on div at bounding box center [414, 142] width 184 height 78
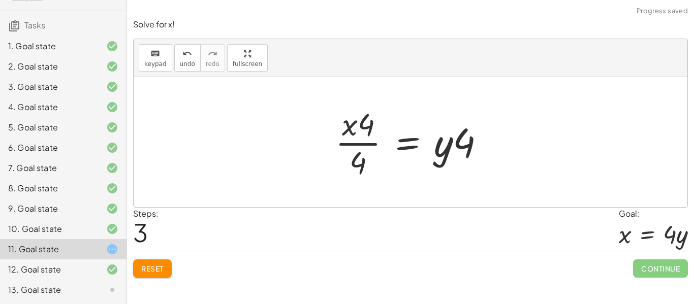
click at [349, 124] on div at bounding box center [414, 142] width 168 height 78
click at [365, 119] on div at bounding box center [414, 142] width 168 height 78
drag, startPoint x: 359, startPoint y: 163, endPoint x: 368, endPoint y: 115, distance: 49.0
click at [368, 115] on div "· x · 4 = y · · x · 4 · 4 = · y · 4 · 4 · x · 4 · 4 = · y · 4" at bounding box center [410, 142] width 180 height 83
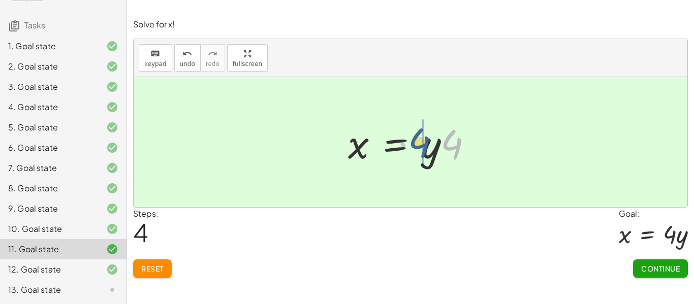
drag, startPoint x: 453, startPoint y: 154, endPoint x: 419, endPoint y: 153, distance: 33.5
click at [419, 153] on div at bounding box center [414, 142] width 143 height 52
click at [654, 276] on button "Continue" at bounding box center [660, 268] width 55 height 18
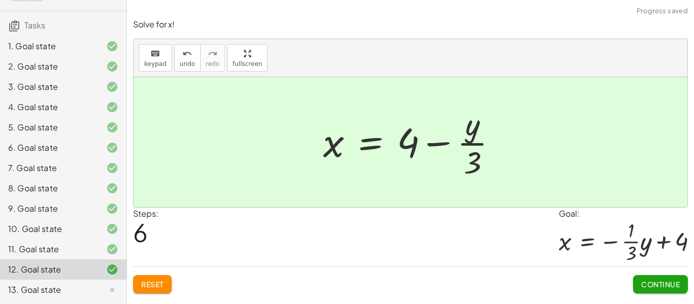
click at [671, 289] on button "Continue" at bounding box center [660, 284] width 55 height 18
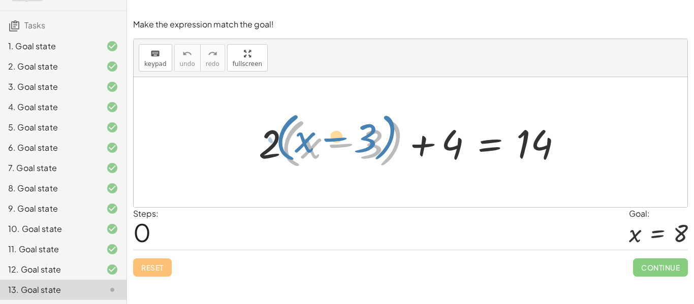
drag, startPoint x: 281, startPoint y: 134, endPoint x: 275, endPoint y: 127, distance: 9.0
click at [275, 127] on div at bounding box center [414, 142] width 322 height 58
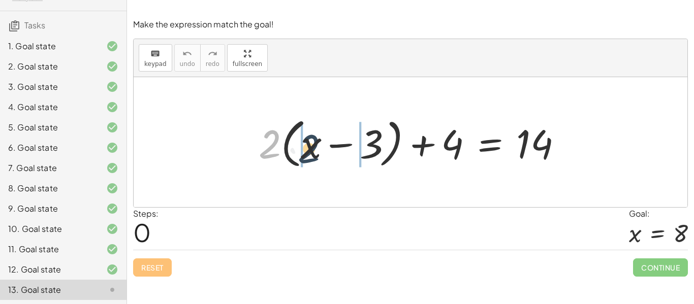
drag, startPoint x: 277, startPoint y: 144, endPoint x: 313, endPoint y: 139, distance: 35.9
click at [313, 139] on div at bounding box center [414, 142] width 322 height 58
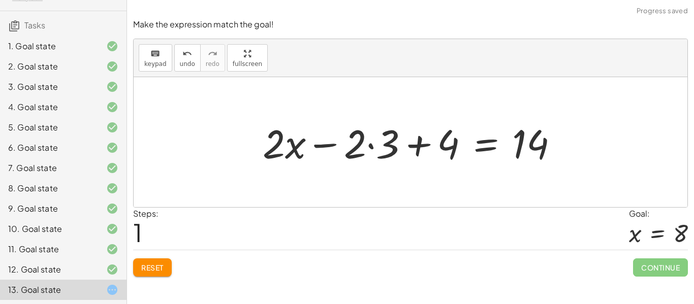
click at [302, 145] on div at bounding box center [414, 142] width 314 height 52
click at [352, 145] on div at bounding box center [414, 142] width 314 height 52
click at [370, 147] on div at bounding box center [414, 142] width 314 height 52
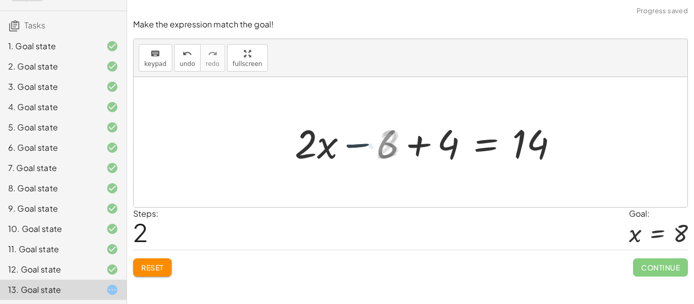
click at [370, 147] on div at bounding box center [430, 142] width 281 height 52
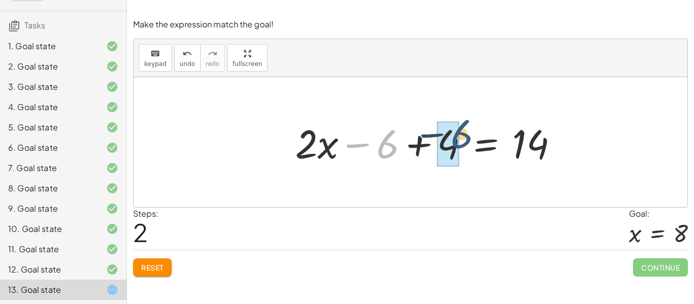
drag, startPoint x: 380, startPoint y: 160, endPoint x: 448, endPoint y: 147, distance: 69.3
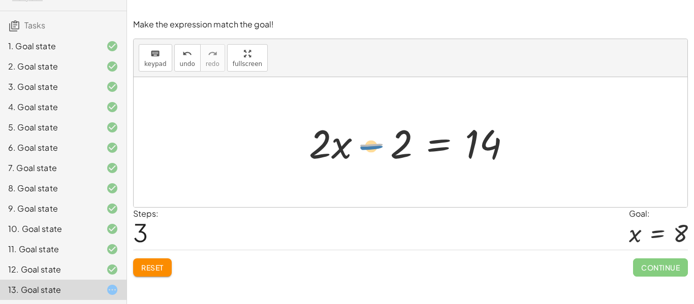
drag, startPoint x: 374, startPoint y: 150, endPoint x: 370, endPoint y: 137, distance: 14.3
click at [370, 137] on div at bounding box center [414, 142] width 220 height 52
drag, startPoint x: 370, startPoint y: 137, endPoint x: 457, endPoint y: 180, distance: 97.2
click at [457, 180] on div "+ · 2 · ( + x − 3 ) + 4 = 14 + · 2 · x − · 2 · 3 + 4 = 14 + · 2 · x − 6 + 4 = 1…" at bounding box center [410, 142] width 553 height 130
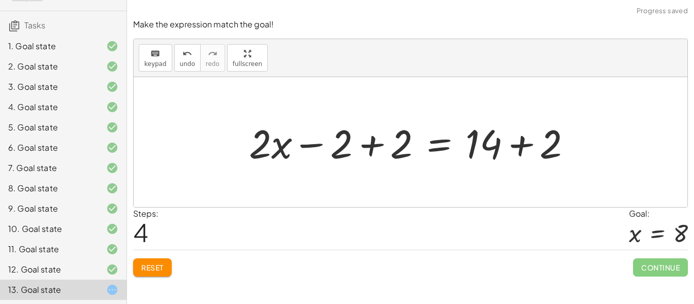
click at [373, 147] on div at bounding box center [414, 142] width 341 height 52
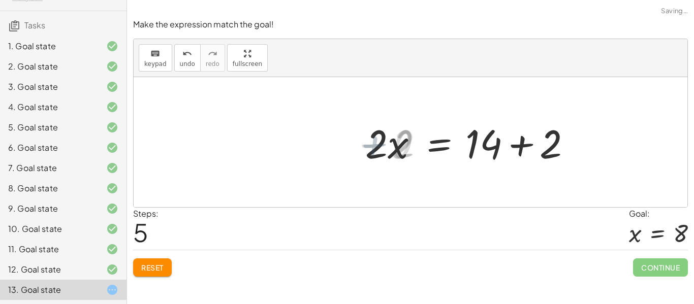
click at [519, 145] on div at bounding box center [474, 142] width 220 height 52
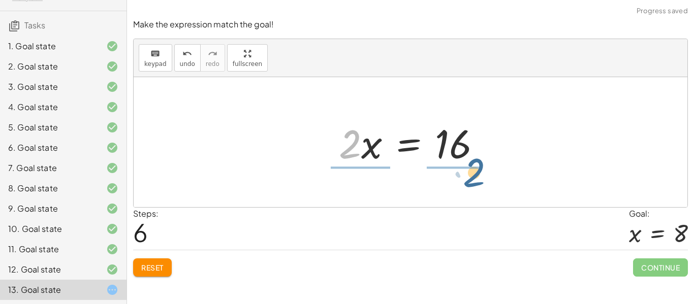
drag, startPoint x: 339, startPoint y: 142, endPoint x: 458, endPoint y: 163, distance: 121.3
click at [458, 163] on div at bounding box center [414, 142] width 160 height 52
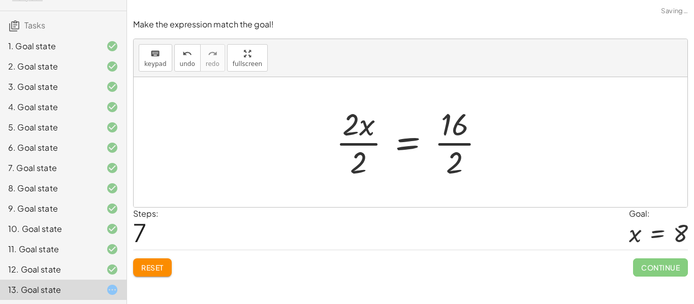
click at [454, 140] on div at bounding box center [414, 142] width 167 height 78
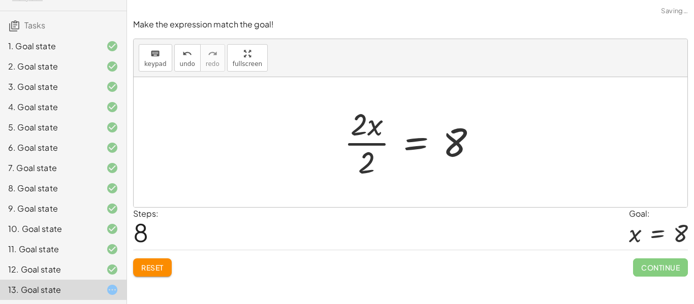
click at [371, 144] on div at bounding box center [414, 142] width 151 height 78
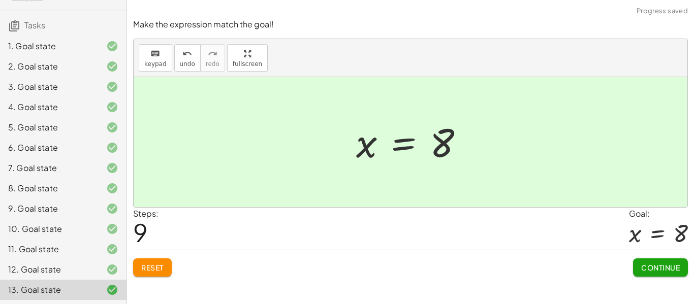
click at [676, 264] on span "Continue" at bounding box center [660, 267] width 39 height 9
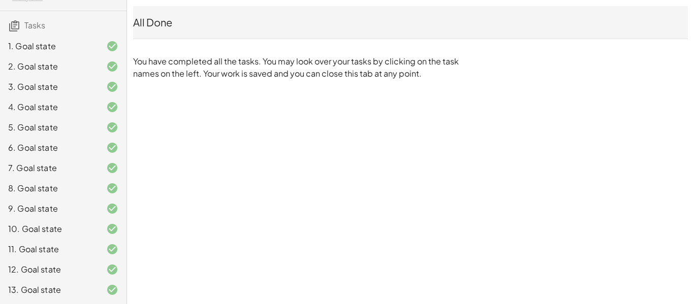
scroll to position [0, 0]
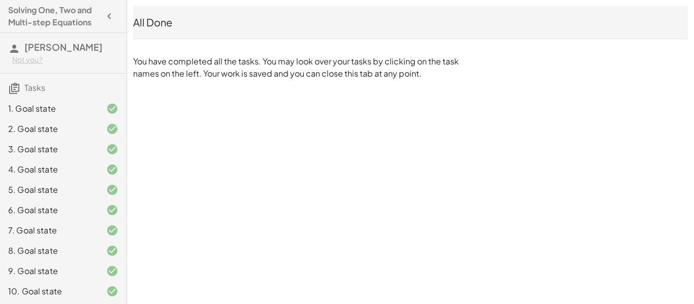
click at [33, 91] on span "Tasks" at bounding box center [34, 87] width 21 height 11
click at [104, 13] on icon "button" at bounding box center [109, 16] width 12 height 12
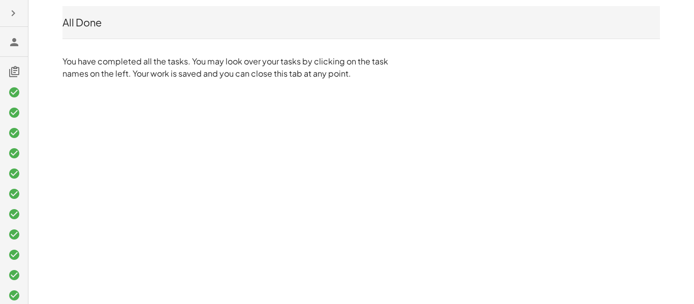
click at [10, 6] on button "button" at bounding box center [13, 13] width 18 height 18
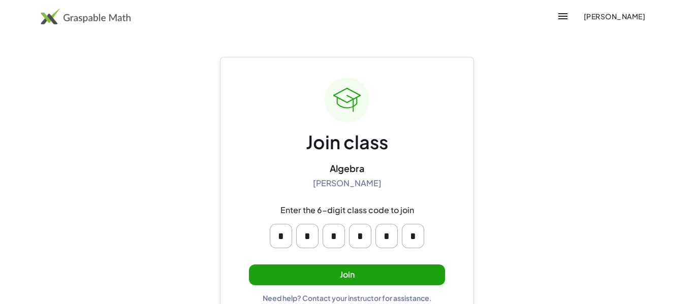
click at [368, 287] on div "Join class Algebra [PERSON_NAME] Enter the 6-digit class code to join * * * * *…" at bounding box center [347, 190] width 196 height 225
click at [361, 279] on button "Join" at bounding box center [347, 275] width 196 height 21
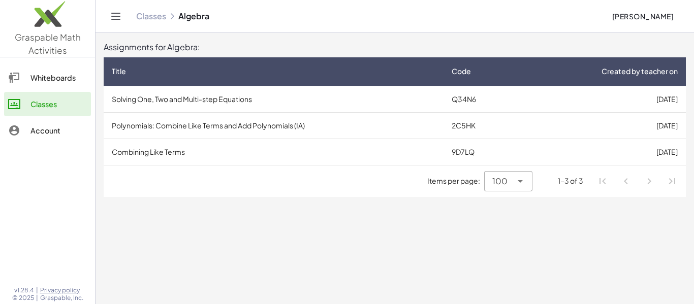
click at [221, 136] on td "Polynomials: Combine Like Terms and Add Polynomials (IA)" at bounding box center [274, 125] width 340 height 26
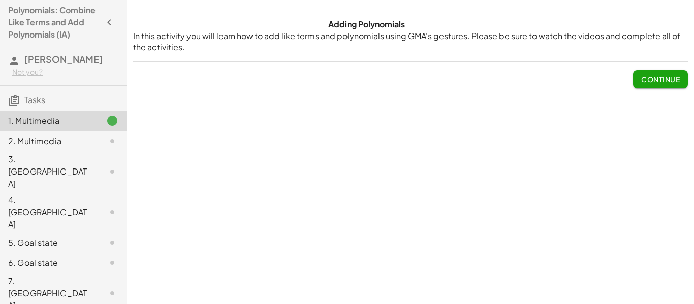
click at [682, 76] on button "Continue" at bounding box center [660, 79] width 55 height 18
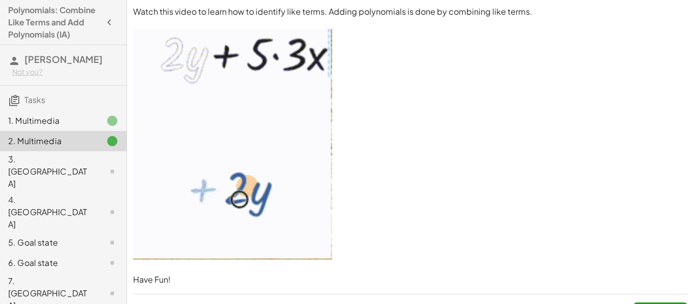
click at [64, 161] on div "3. Canvas" at bounding box center [49, 171] width 82 height 37
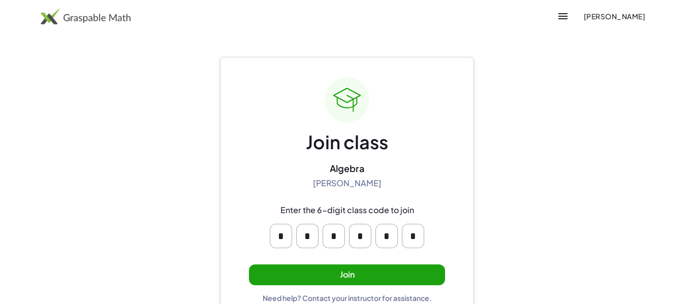
click at [388, 283] on button "Join" at bounding box center [347, 275] width 196 height 21
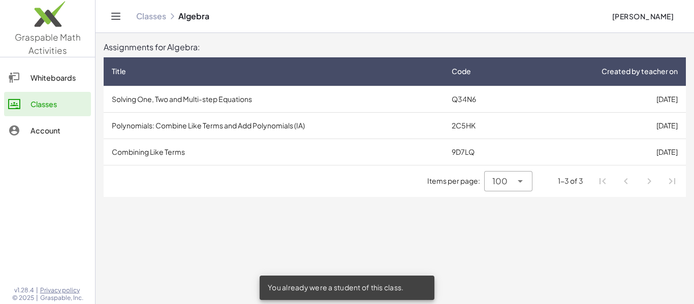
click at [201, 141] on td "Combining Like Terms" at bounding box center [274, 152] width 340 height 26
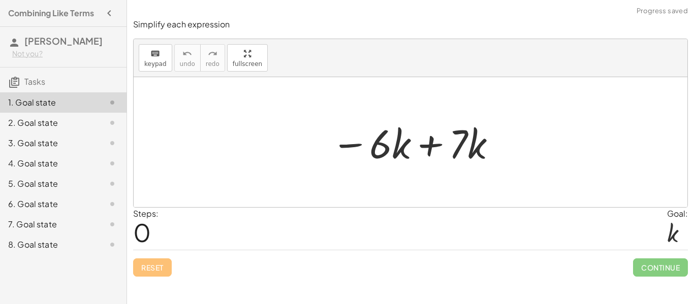
click at [424, 144] on div at bounding box center [414, 142] width 176 height 52
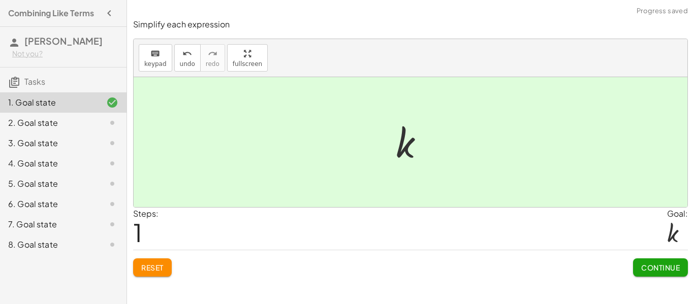
click at [663, 265] on span "Continue" at bounding box center [660, 267] width 39 height 9
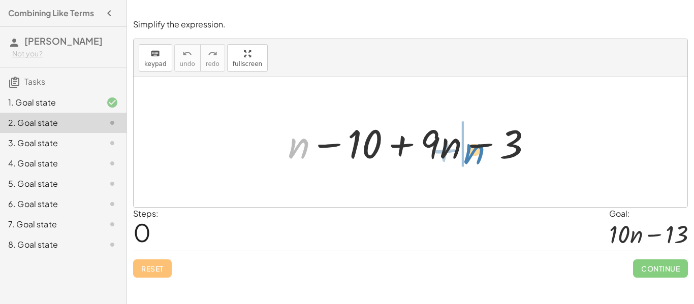
drag, startPoint x: 303, startPoint y: 150, endPoint x: 476, endPoint y: 155, distance: 173.2
click at [476, 155] on div at bounding box center [414, 142] width 262 height 52
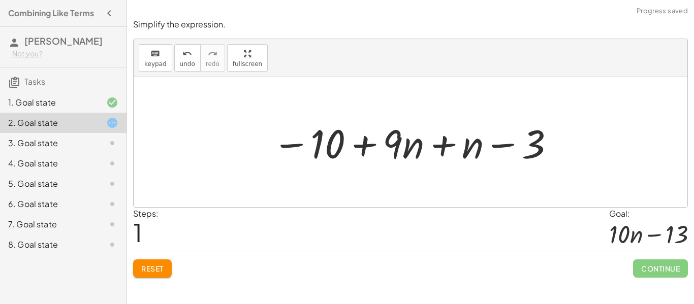
click at [439, 144] on div at bounding box center [413, 142] width 293 height 52
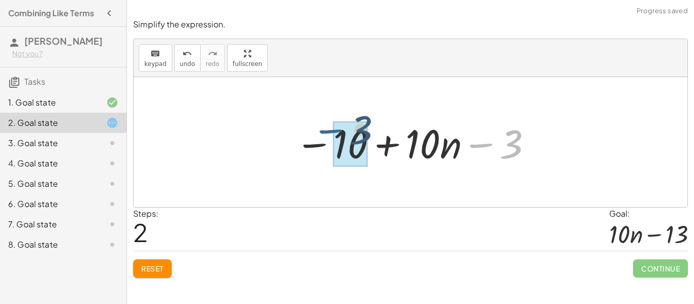
drag, startPoint x: 479, startPoint y: 151, endPoint x: 325, endPoint y: 137, distance: 154.5
click at [325, 137] on div at bounding box center [414, 142] width 248 height 52
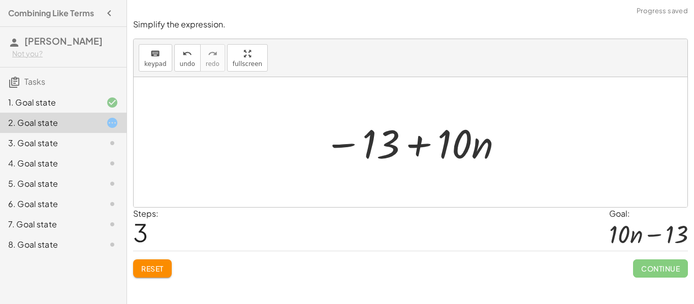
click at [418, 140] on div at bounding box center [414, 142] width 190 height 52
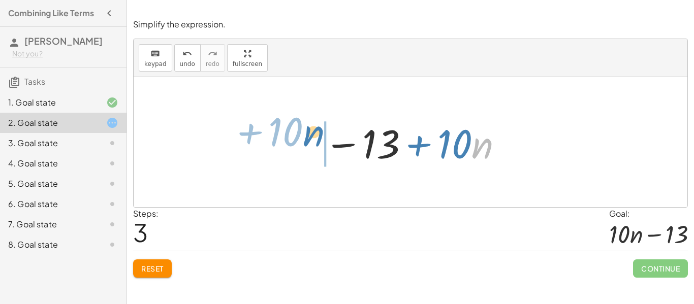
drag, startPoint x: 474, startPoint y: 143, endPoint x: 305, endPoint y: 130, distance: 169.0
click at [305, 130] on div "+ n − 10 + · 9 · n − 3 − 10 + · 9 · n + n − 3 − 10 + · 10 · n − 3 · n + · 10 − …" at bounding box center [410, 142] width 553 height 130
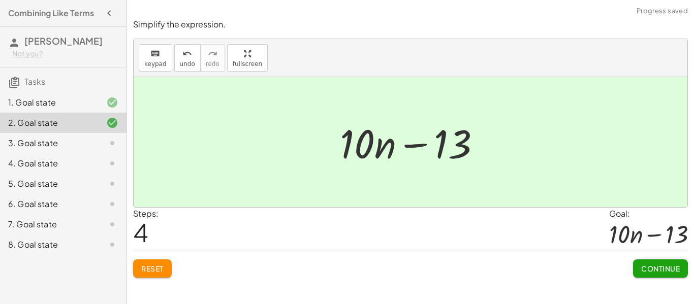
click at [679, 265] on span "Continue" at bounding box center [660, 268] width 39 height 9
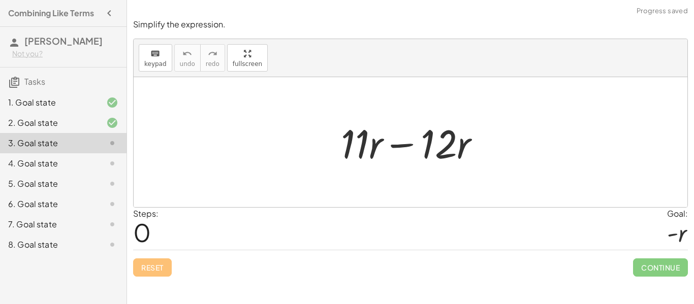
click at [384, 149] on div at bounding box center [414, 142] width 157 height 52
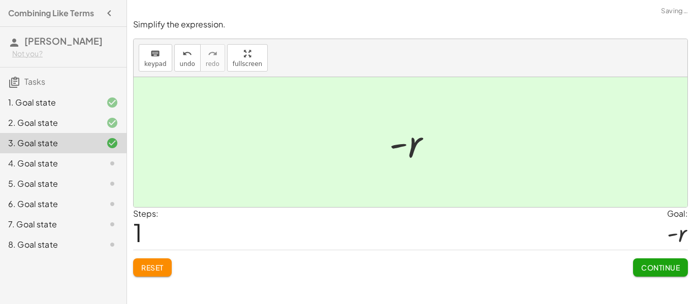
click at [645, 259] on button "Continue" at bounding box center [660, 267] width 55 height 18
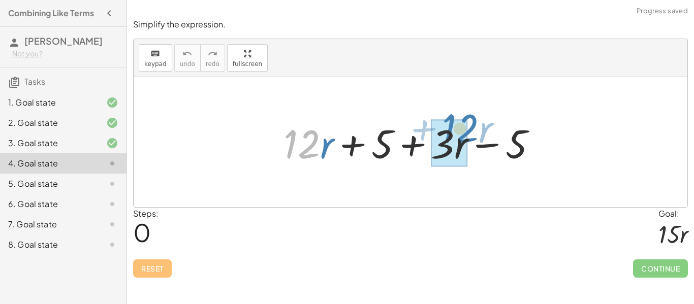
drag, startPoint x: 317, startPoint y: 143, endPoint x: 475, endPoint y: 127, distance: 159.2
click at [475, 127] on div at bounding box center [414, 142] width 272 height 52
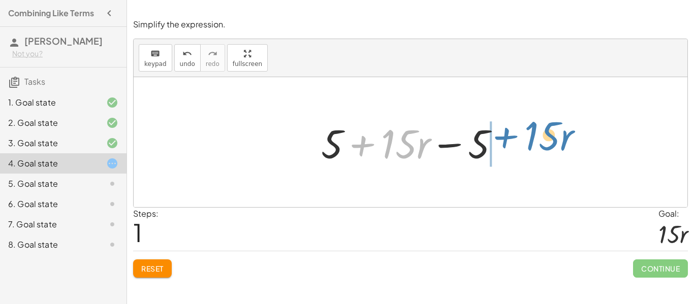
drag, startPoint x: 358, startPoint y: 144, endPoint x: 502, endPoint y: 136, distance: 143.9
click at [502, 136] on div at bounding box center [414, 142] width 196 height 52
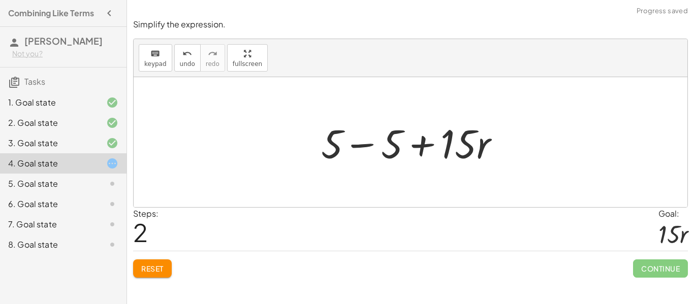
click at [369, 148] on div at bounding box center [414, 142] width 196 height 52
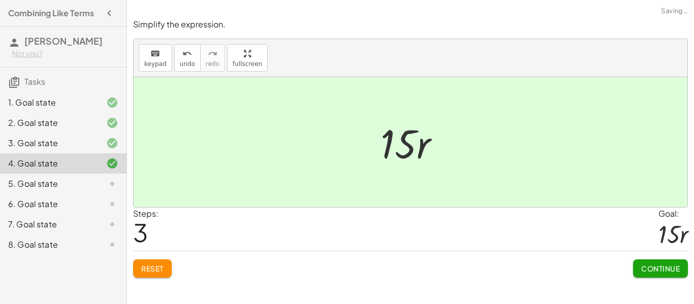
click at [675, 272] on span "Continue" at bounding box center [660, 268] width 39 height 9
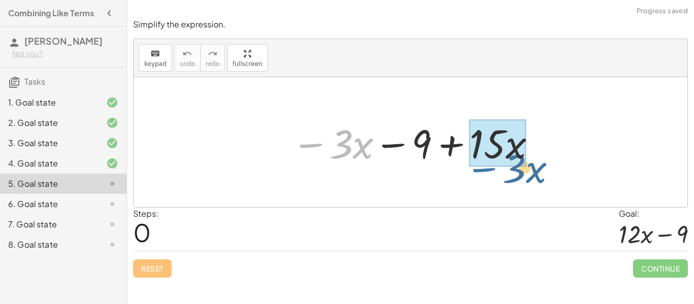
drag, startPoint x: 314, startPoint y: 142, endPoint x: 484, endPoint y: 167, distance: 171.3
click at [484, 167] on div at bounding box center [413, 142] width 255 height 52
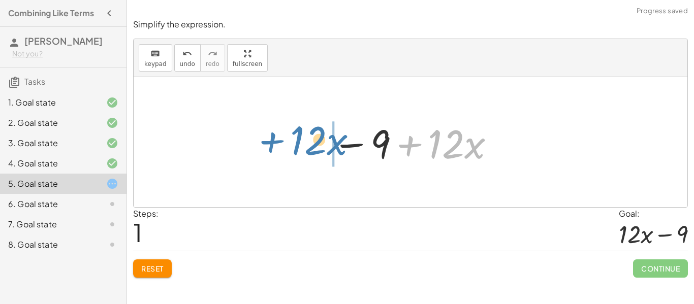
drag, startPoint x: 412, startPoint y: 147, endPoint x: 275, endPoint y: 144, distance: 136.6
click at [275, 144] on div "− · 3 · x − 9 + · 15 · x + · 12 · x · x − 9 + · 12" at bounding box center [410, 142] width 553 height 130
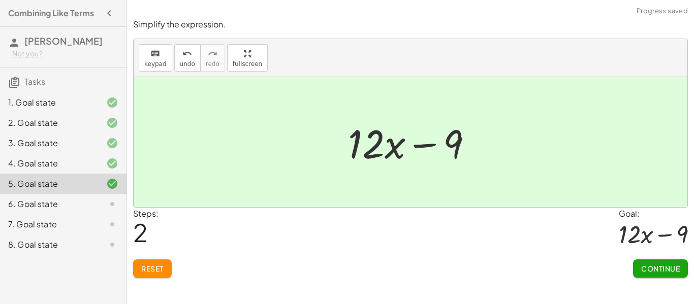
click at [675, 275] on button "Continue" at bounding box center [660, 268] width 55 height 18
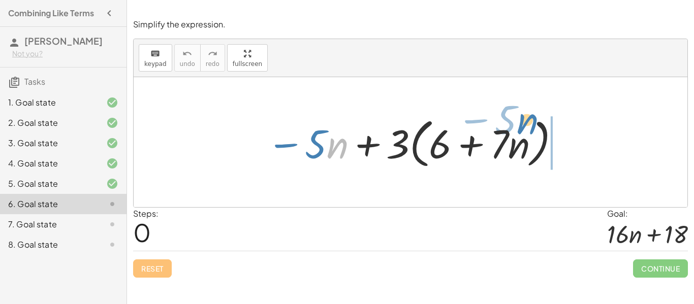
drag, startPoint x: 338, startPoint y: 141, endPoint x: 531, endPoint y: 116, distance: 194.6
click at [531, 116] on div at bounding box center [413, 142] width 305 height 58
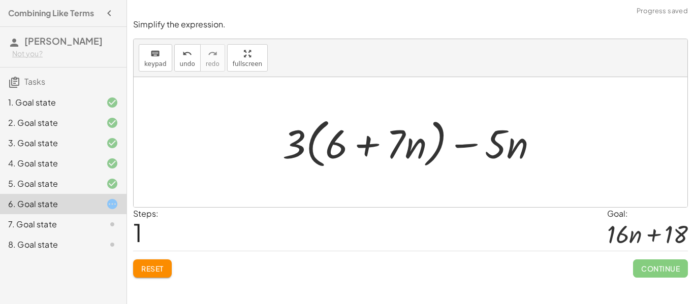
click at [389, 147] on div at bounding box center [414, 142] width 274 height 58
drag, startPoint x: 298, startPoint y: 148, endPoint x: 344, endPoint y: 140, distance: 46.9
click at [344, 140] on div at bounding box center [414, 142] width 274 height 58
click at [344, 140] on div at bounding box center [414, 142] width 276 height 52
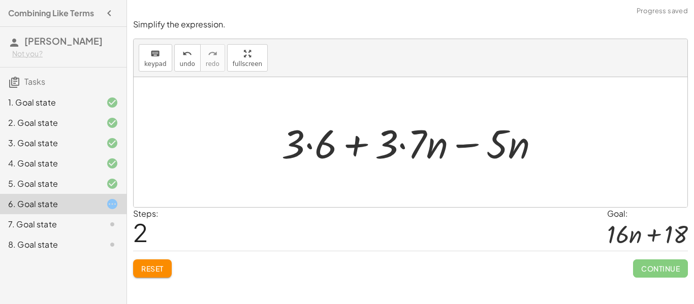
click at [306, 152] on div at bounding box center [414, 142] width 276 height 52
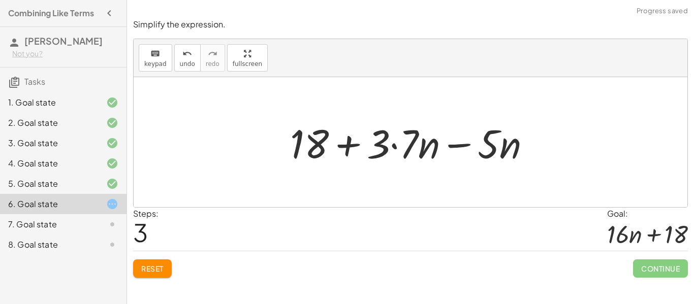
click at [409, 141] on div at bounding box center [414, 142] width 259 height 52
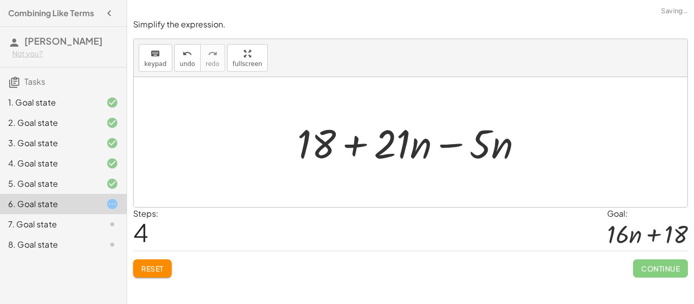
click at [464, 144] on div at bounding box center [414, 142] width 244 height 52
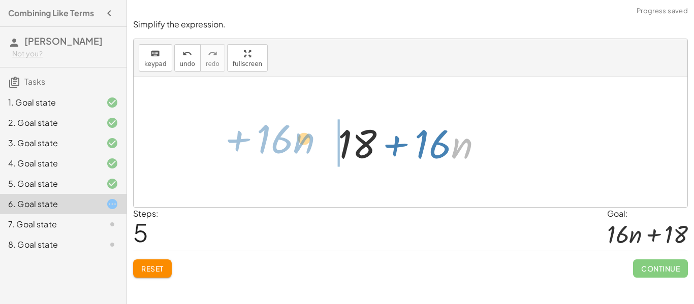
drag, startPoint x: 455, startPoint y: 146, endPoint x: 297, endPoint y: 141, distance: 158.5
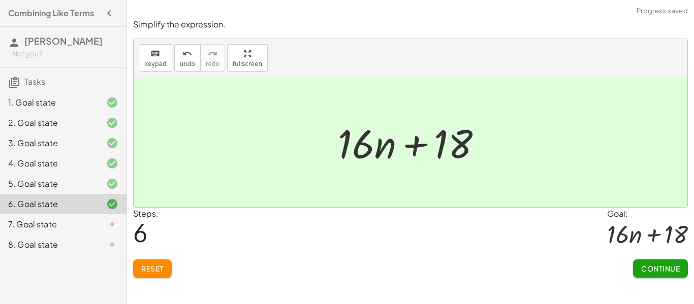
click at [671, 275] on button "Continue" at bounding box center [660, 268] width 55 height 18
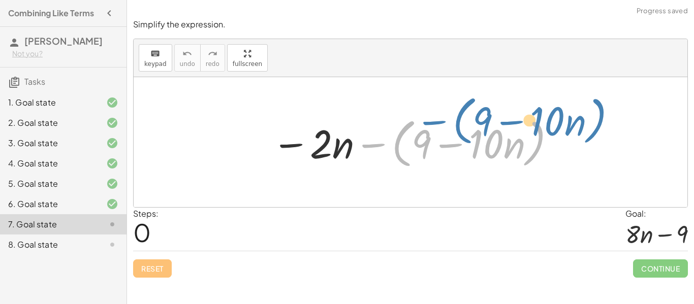
drag, startPoint x: 372, startPoint y: 145, endPoint x: 422, endPoint y: 123, distance: 54.5
click at [422, 123] on div at bounding box center [414, 142] width 295 height 58
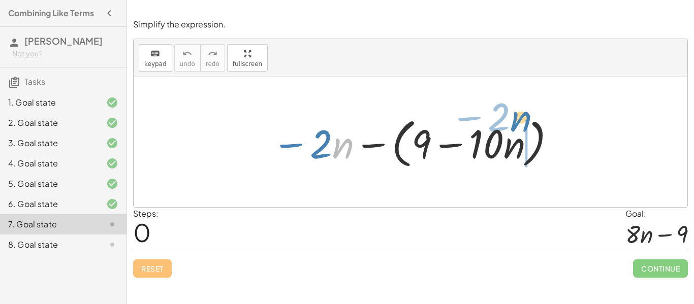
drag, startPoint x: 345, startPoint y: 153, endPoint x: 523, endPoint y: 129, distance: 179.3
click at [523, 129] on div at bounding box center [414, 142] width 295 height 58
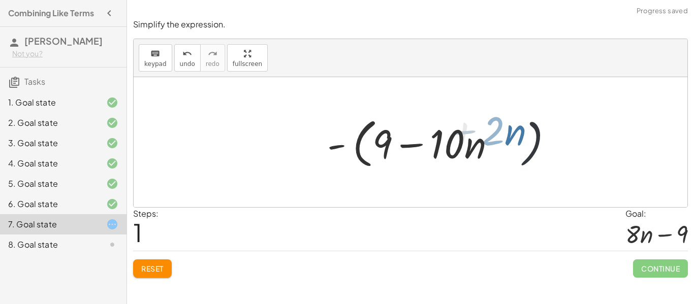
drag, startPoint x: 523, startPoint y: 129, endPoint x: 522, endPoint y: 134, distance: 5.1
click at [522, 134] on div at bounding box center [421, 142] width 282 height 58
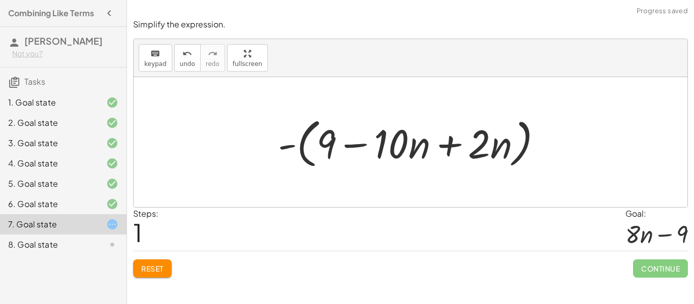
click at [461, 152] on div at bounding box center [414, 142] width 282 height 58
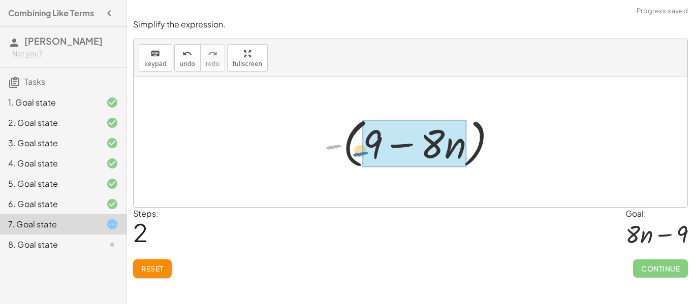
drag, startPoint x: 339, startPoint y: 146, endPoint x: 373, endPoint y: 150, distance: 34.3
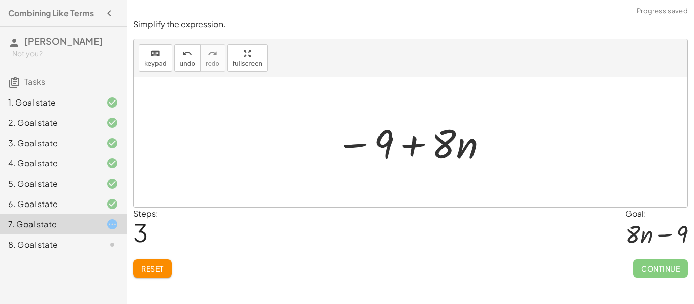
click at [418, 140] on div at bounding box center [412, 142] width 163 height 52
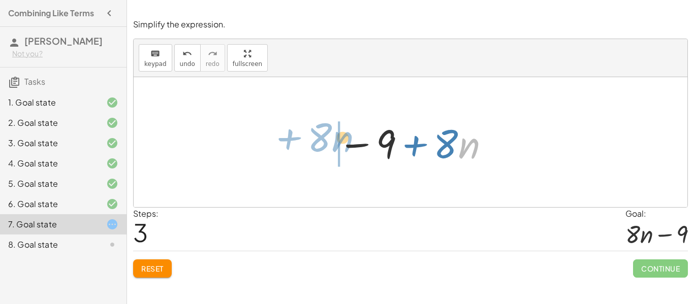
drag, startPoint x: 462, startPoint y: 142, endPoint x: 336, endPoint y: 135, distance: 125.6
click at [336, 135] on div at bounding box center [414, 142] width 163 height 52
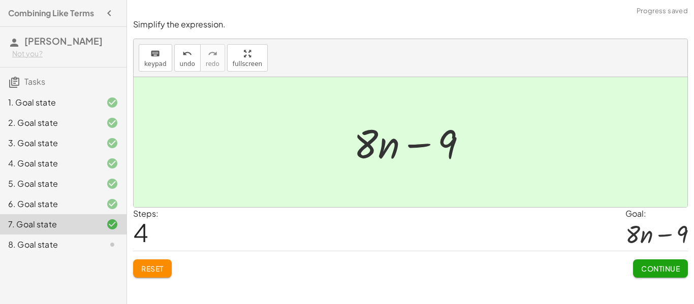
click at [671, 272] on span "Continue" at bounding box center [660, 268] width 39 height 9
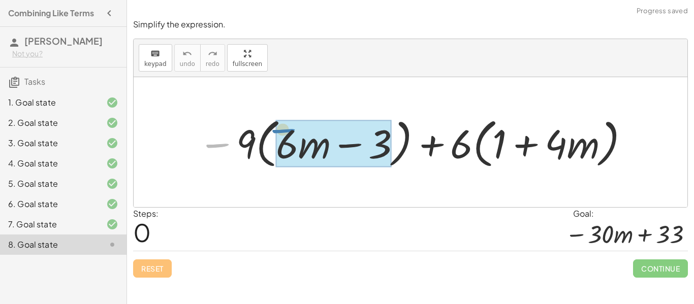
drag, startPoint x: 220, startPoint y: 143, endPoint x: 285, endPoint y: 127, distance: 66.9
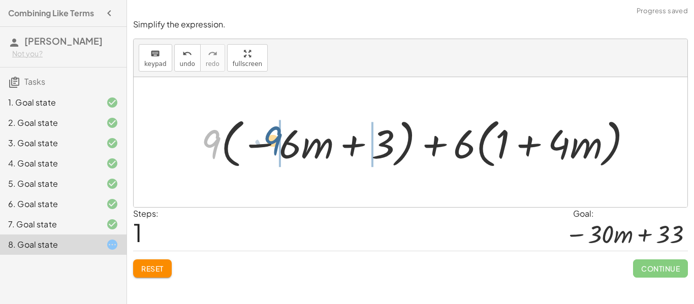
drag, startPoint x: 207, startPoint y: 147, endPoint x: 267, endPoint y: 141, distance: 60.2
click at [267, 141] on div at bounding box center [420, 142] width 449 height 58
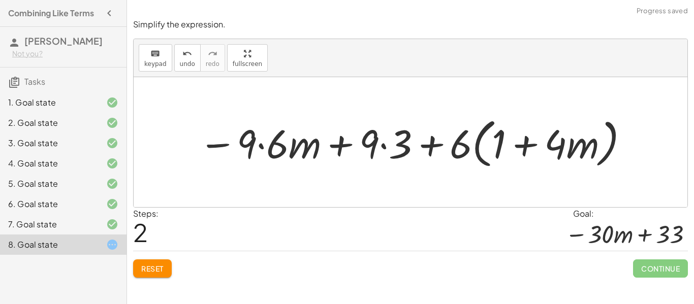
click at [293, 141] on div at bounding box center [413, 142] width 441 height 58
click at [263, 145] on div at bounding box center [413, 142] width 441 height 58
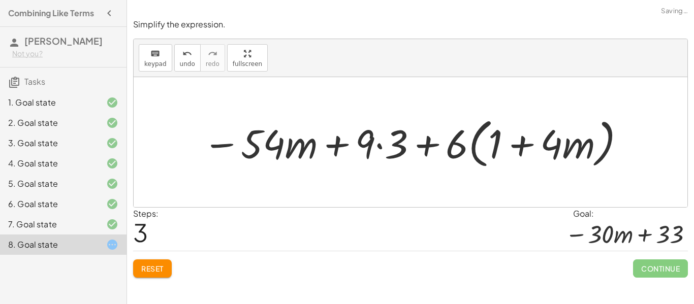
click at [377, 140] on div at bounding box center [415, 142] width 434 height 58
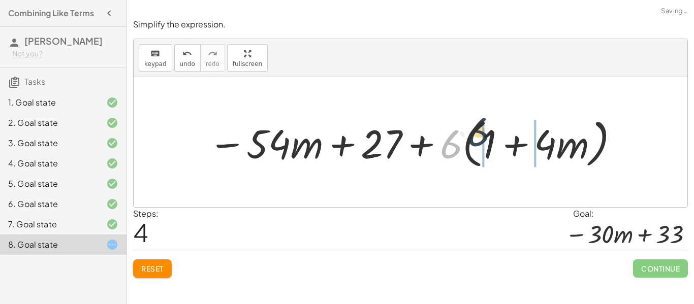
drag, startPoint x: 448, startPoint y: 156, endPoint x: 478, endPoint y: 147, distance: 31.2
click at [478, 147] on div at bounding box center [414, 142] width 422 height 58
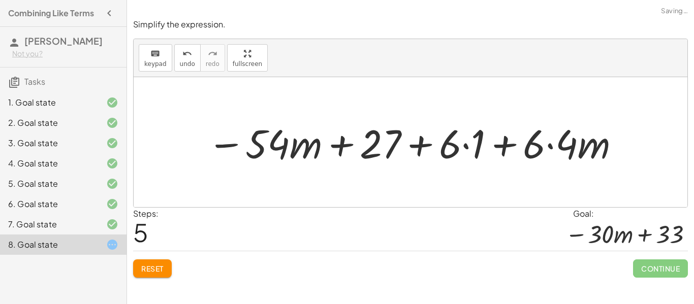
click at [464, 149] on div at bounding box center [413, 142] width 423 height 52
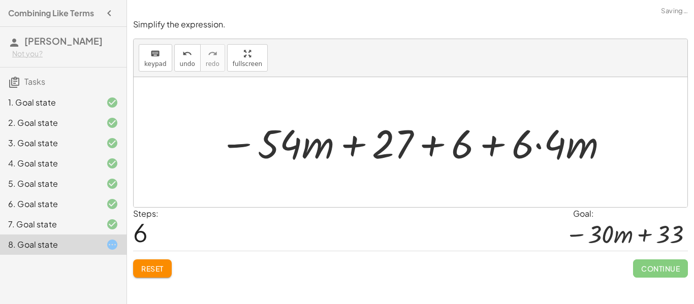
click at [548, 147] on div at bounding box center [414, 142] width 400 height 52
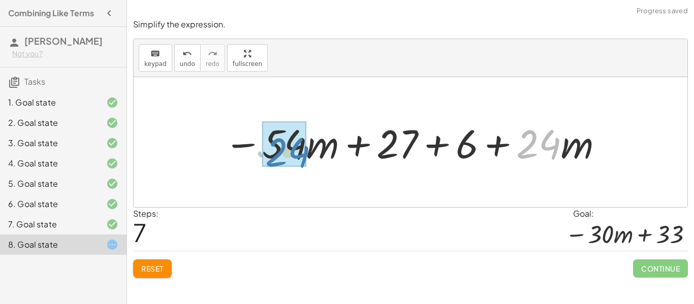
drag, startPoint x: 548, startPoint y: 147, endPoint x: 298, endPoint y: 155, distance: 250.4
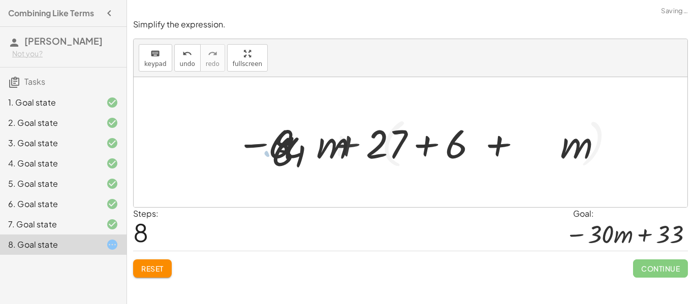
click at [298, 155] on div at bounding box center [420, 142] width 413 height 58
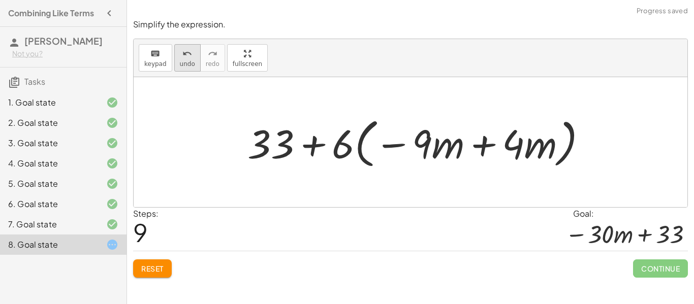
click at [182, 62] on span "undo" at bounding box center [187, 63] width 15 height 7
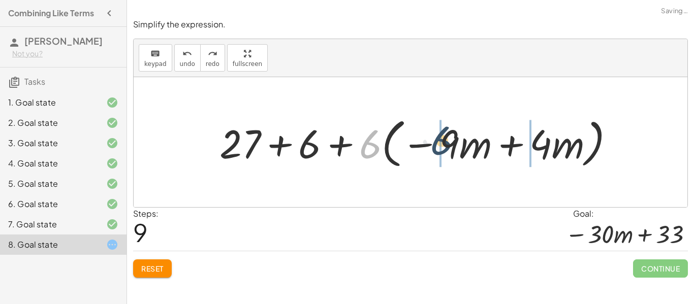
drag, startPoint x: 375, startPoint y: 153, endPoint x: 440, endPoint y: 144, distance: 65.7
click at [440, 144] on div at bounding box center [420, 142] width 413 height 58
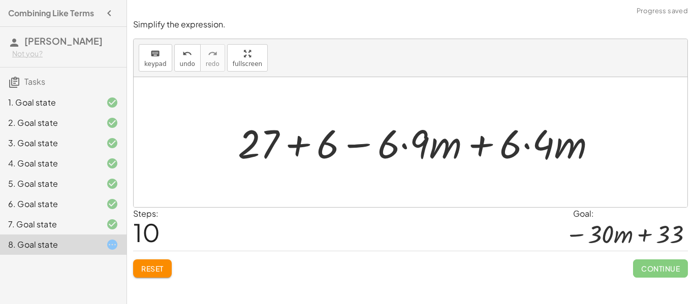
click at [411, 143] on div at bounding box center [421, 142] width 377 height 52
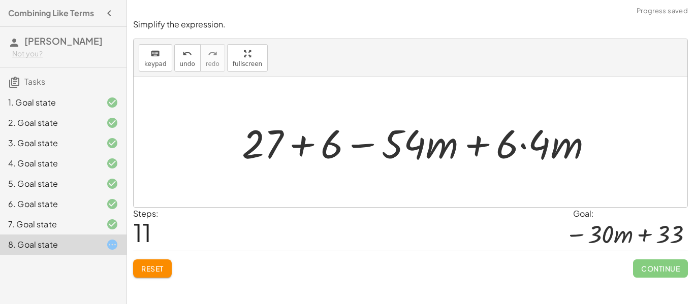
click at [518, 151] on div at bounding box center [421, 142] width 369 height 52
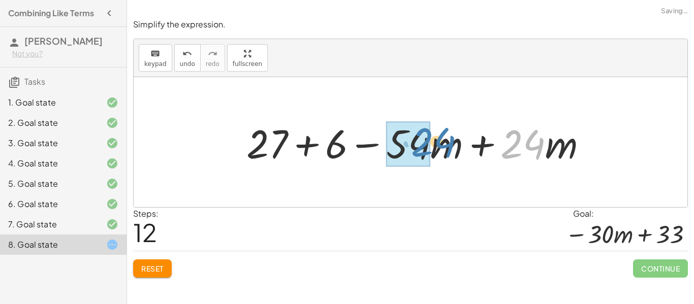
drag, startPoint x: 527, startPoint y: 147, endPoint x: 436, endPoint y: 141, distance: 91.1
click at [436, 141] on div at bounding box center [420, 142] width 359 height 52
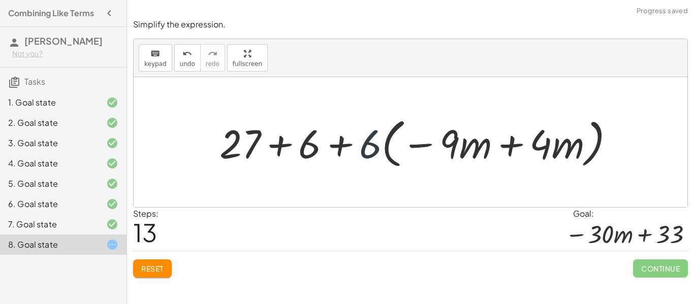
click at [370, 159] on div at bounding box center [420, 142] width 413 height 58
click at [180, 55] on div "undo" at bounding box center [187, 53] width 15 height 12
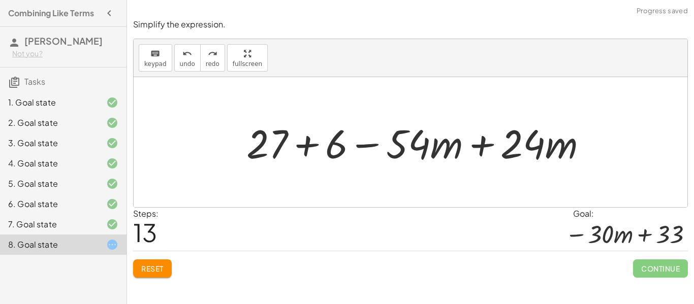
click at [483, 149] on div at bounding box center [420, 142] width 359 height 52
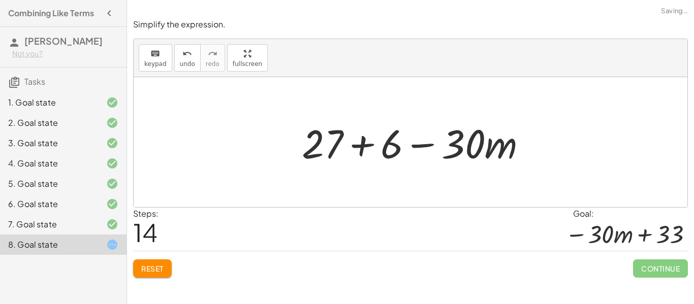
click at [365, 142] on div at bounding box center [418, 142] width 243 height 52
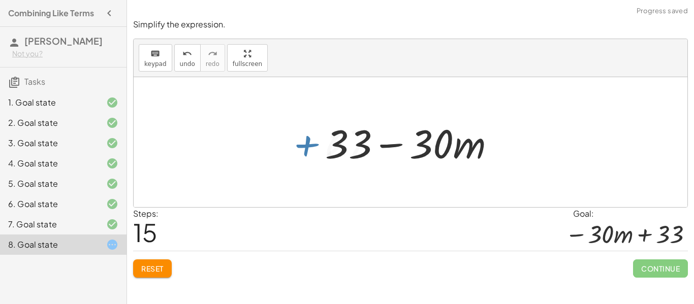
click at [585, 192] on div at bounding box center [410, 142] width 553 height 130
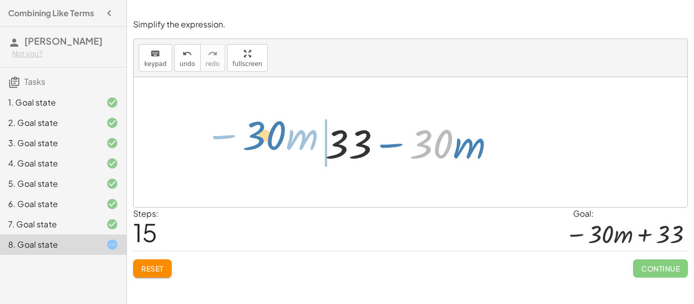
drag, startPoint x: 445, startPoint y: 125, endPoint x: 278, endPoint y: 117, distance: 167.3
click at [278, 117] on div "− · 9 · ( + · 6 · m − 3 ) + · 6 · ( + 1 + · 4 · m ) + · 9 · ( − · 6 · m + 3 ) +…" at bounding box center [410, 142] width 553 height 130
click at [278, 117] on div at bounding box center [410, 142] width 553 height 130
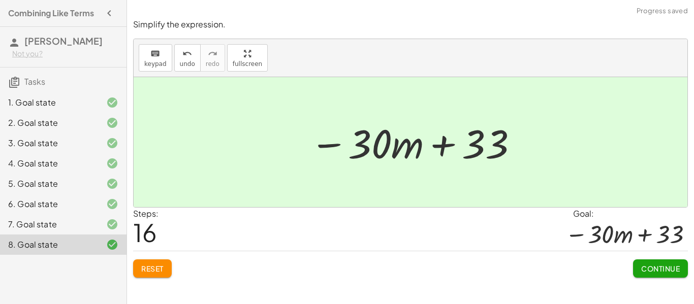
click at [669, 267] on span "Continue" at bounding box center [660, 268] width 39 height 9
